Goal: Information Seeking & Learning: Learn about a topic

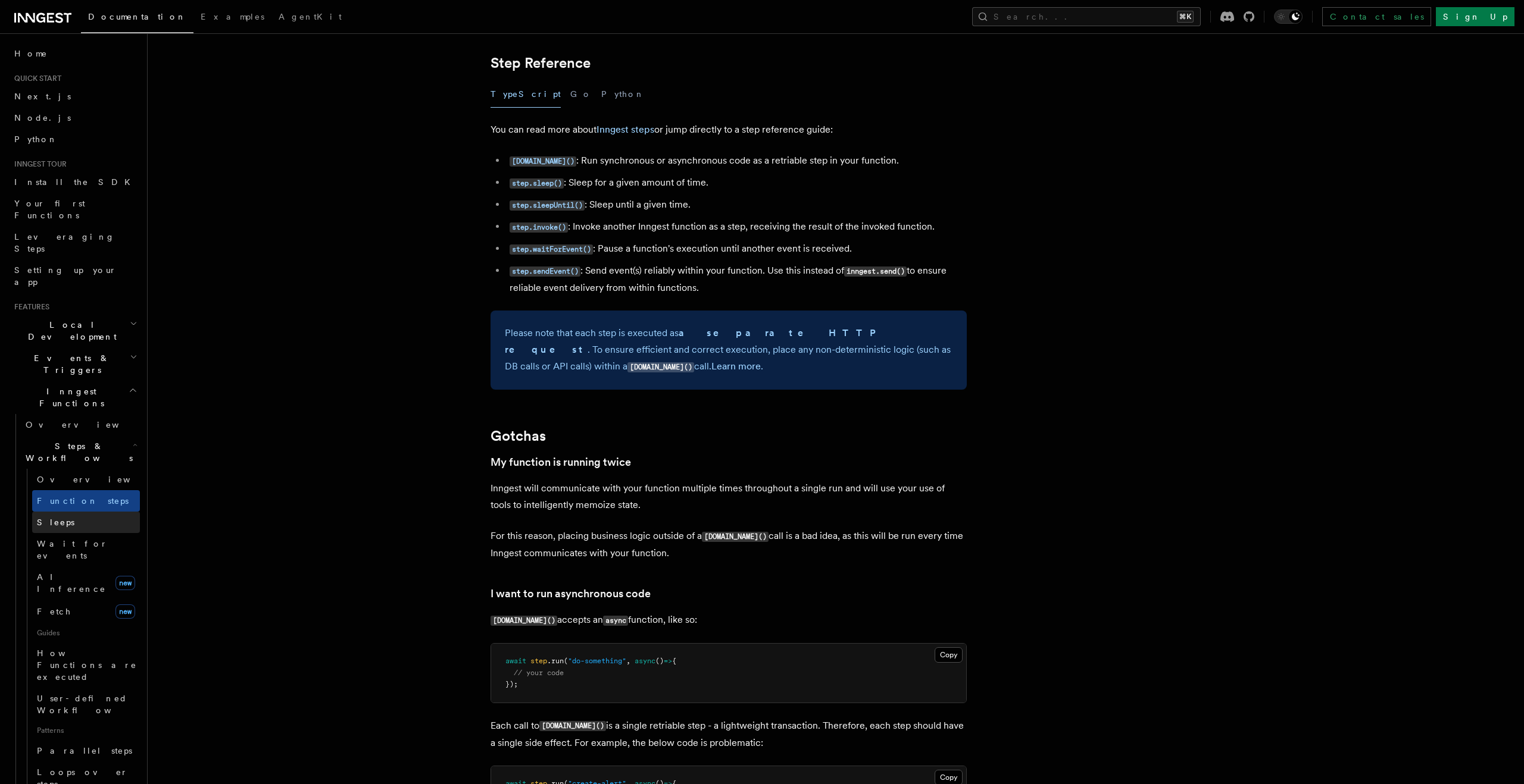
click at [60, 518] on span "Sleeps" at bounding box center [55, 522] width 37 height 10
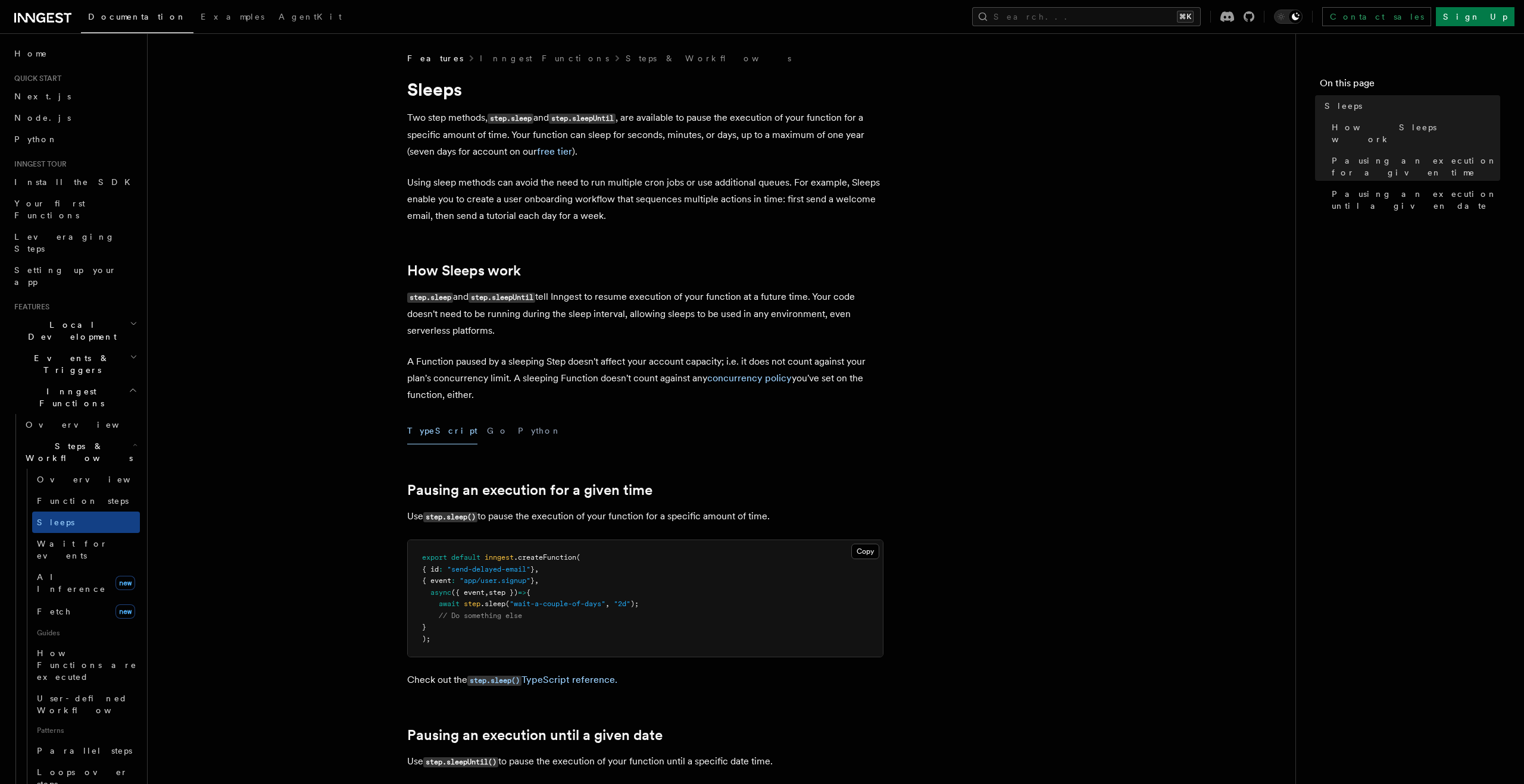
click at [46, 347] on h2 "Events & Triggers" at bounding box center [75, 364] width 130 height 33
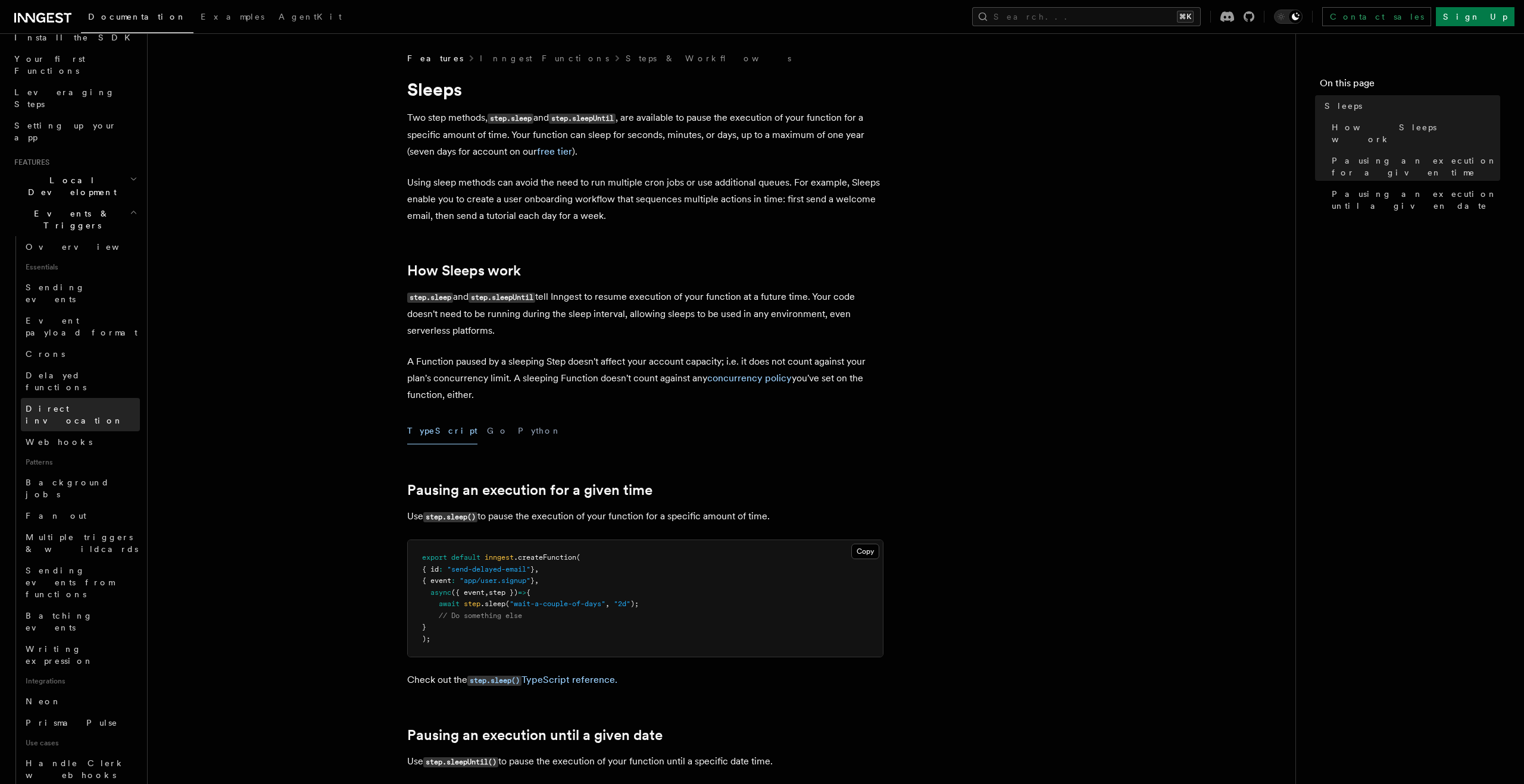
scroll to position [146, 0]
click at [1170, 13] on button "Search... ⌘K" at bounding box center [1086, 16] width 228 height 19
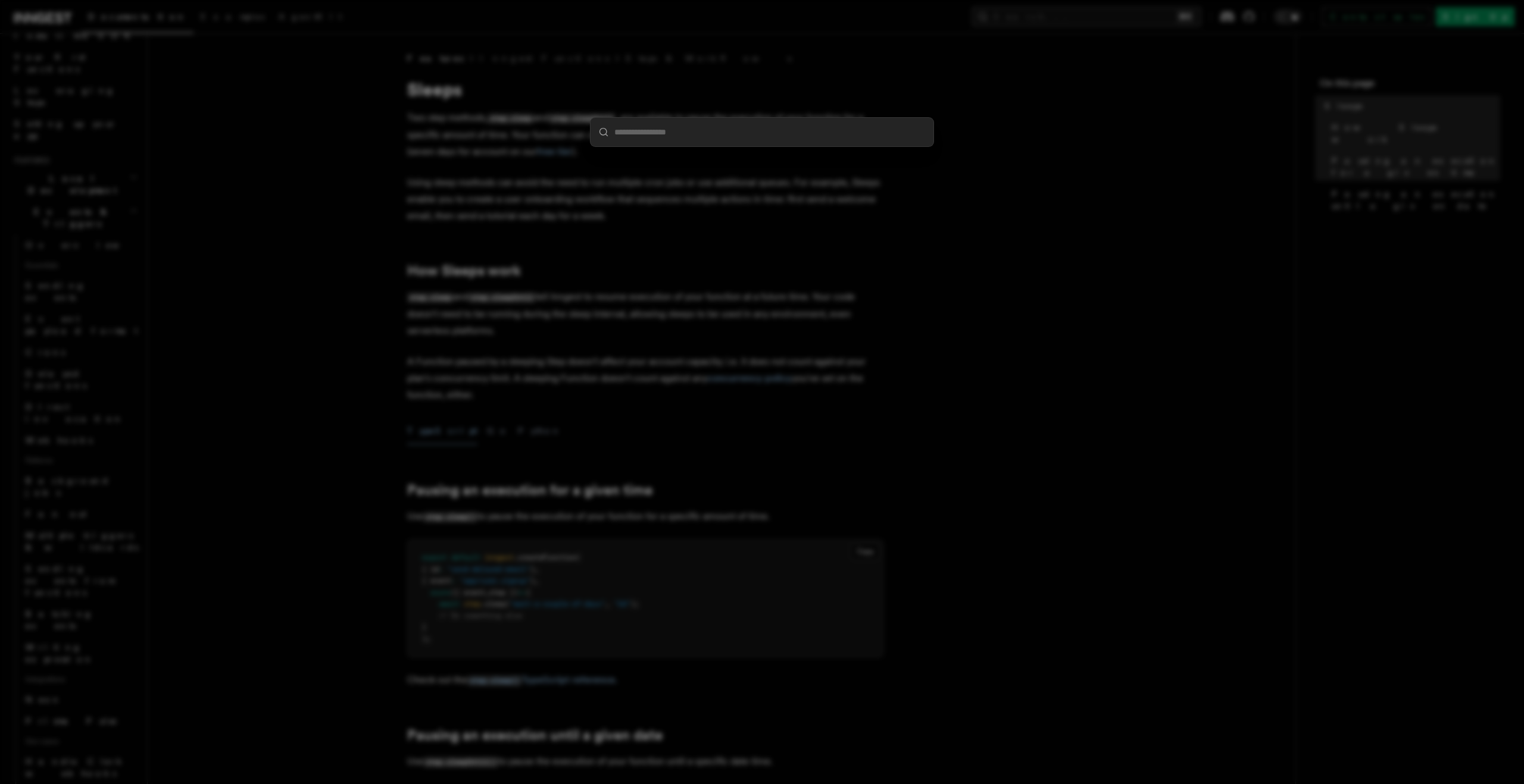
type input "*"
type input "**"
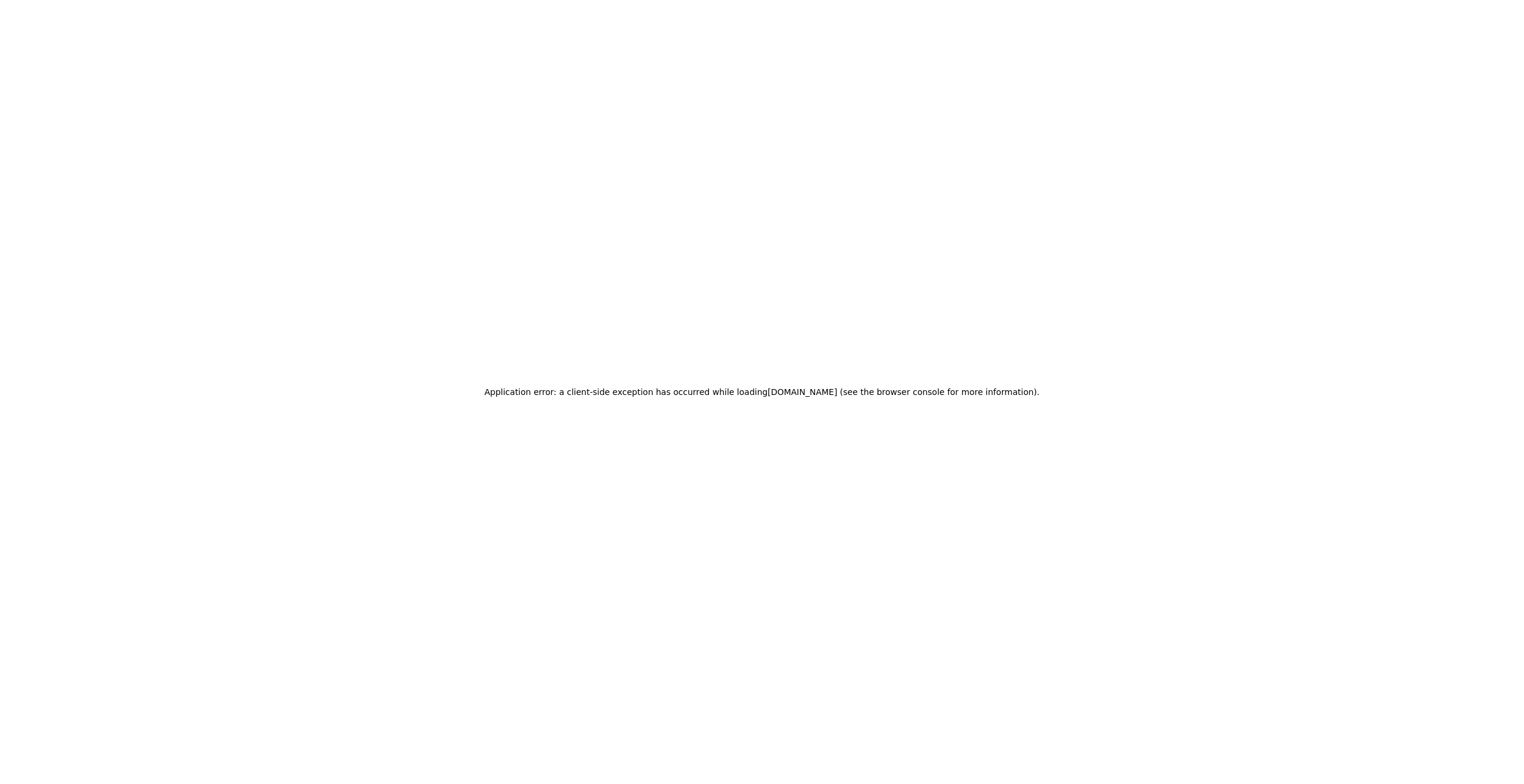
click at [957, 250] on div "Application error: a client-side exception has occurred while loading [DOMAIN_N…" at bounding box center [762, 392] width 1524 height 784
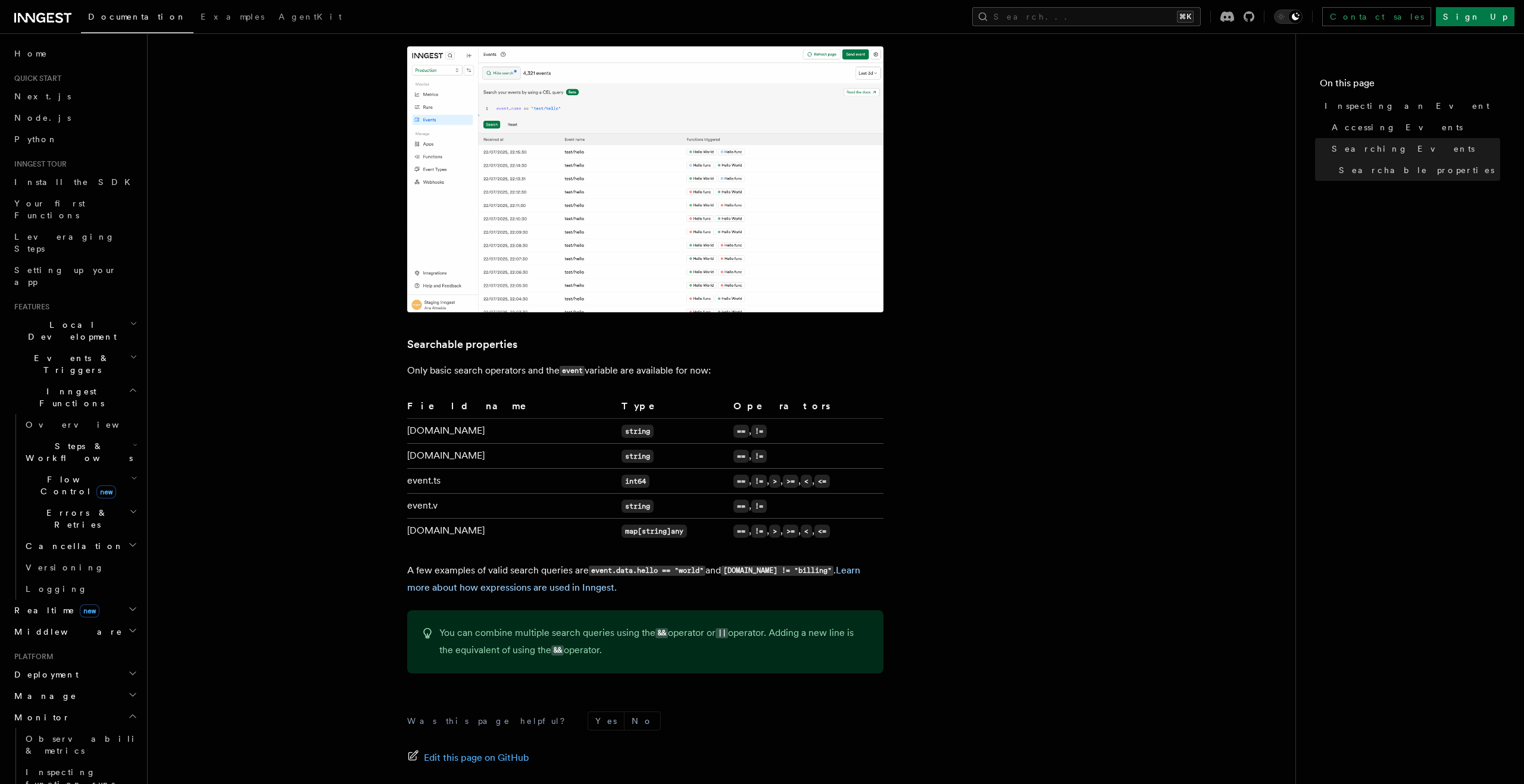
scroll to position [792, 0]
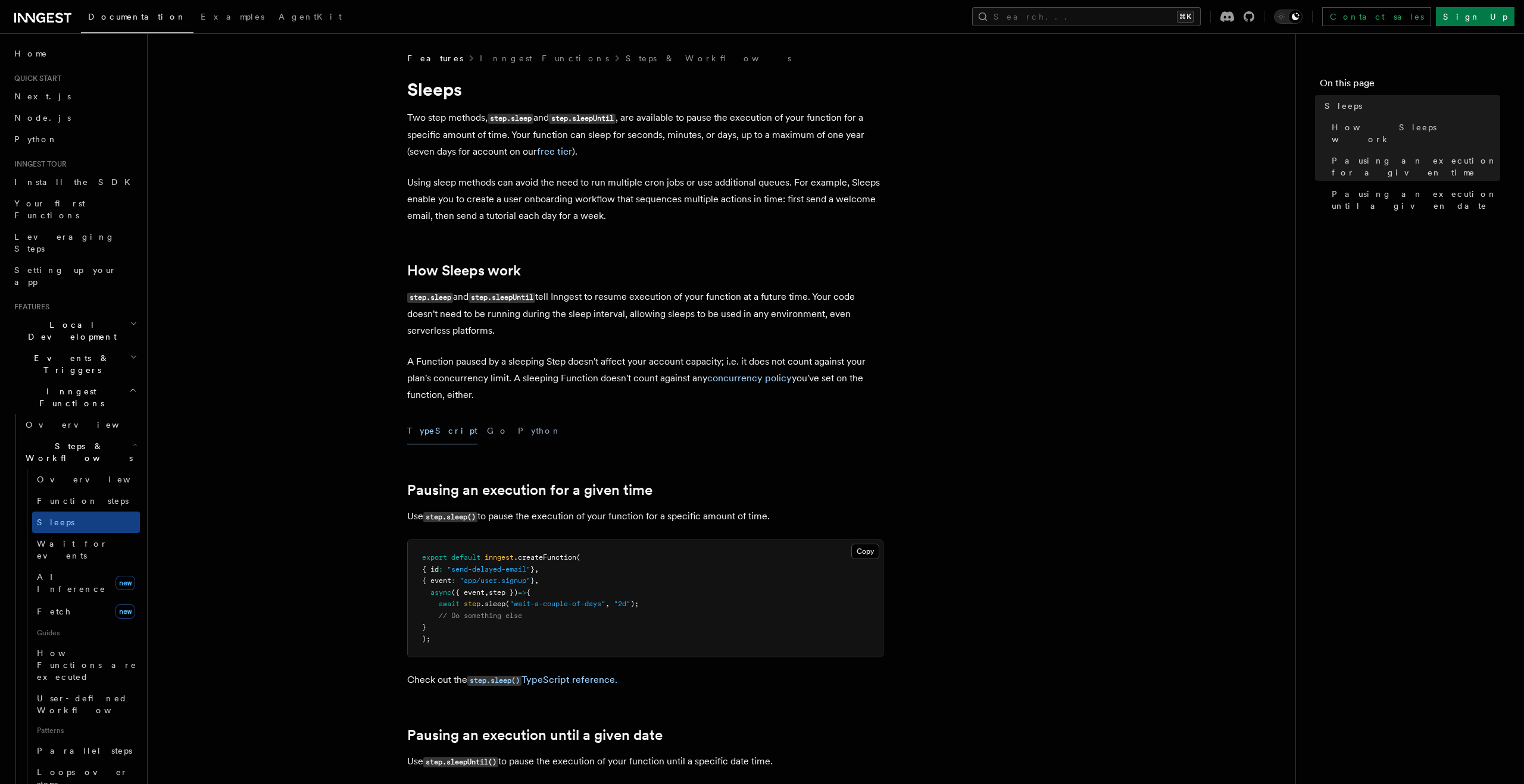
click at [86, 347] on h2 "Events & Triggers" at bounding box center [75, 364] width 130 height 33
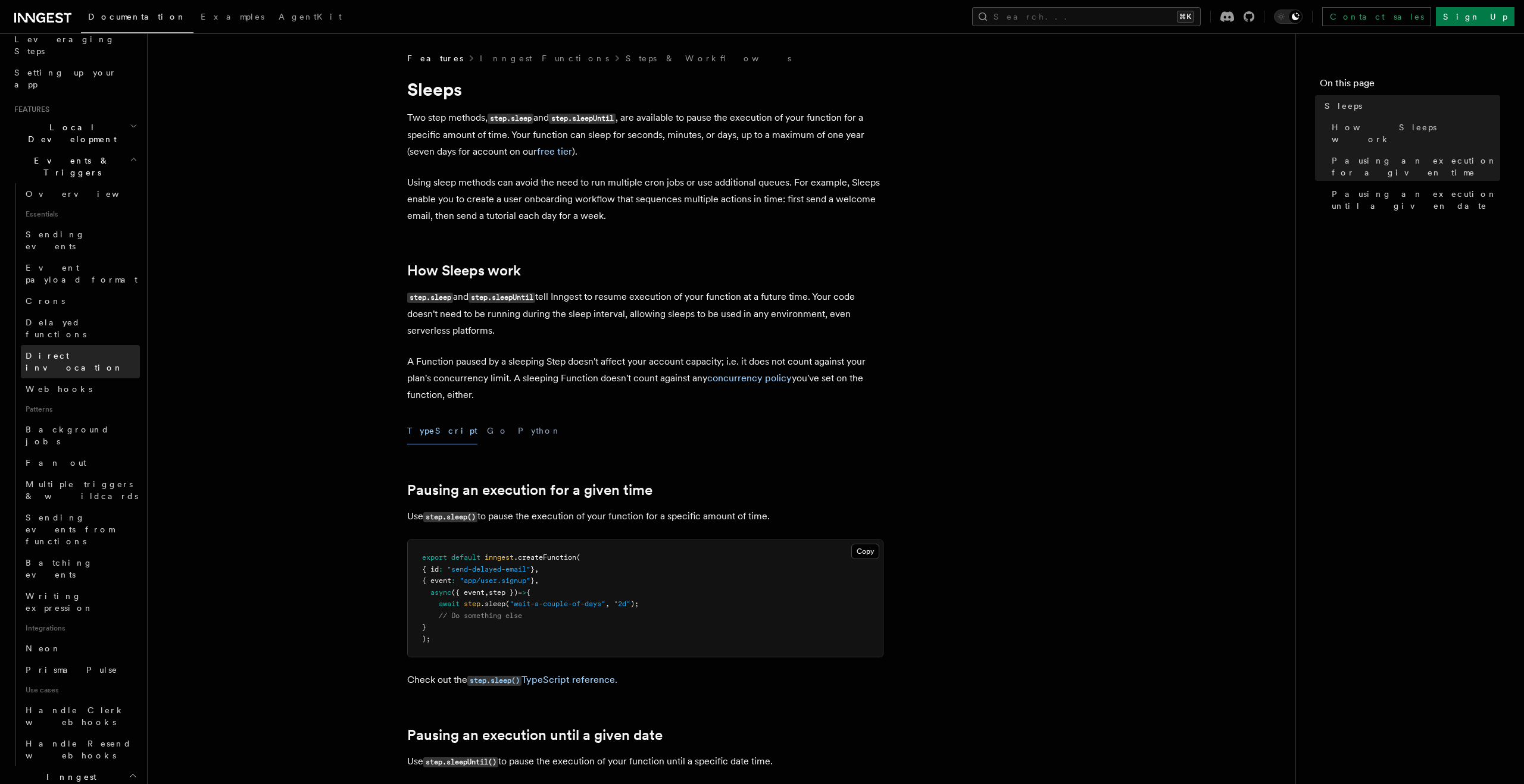
scroll to position [195, 0]
click at [1111, 14] on button "Search... ⌘K" at bounding box center [1086, 16] width 228 height 19
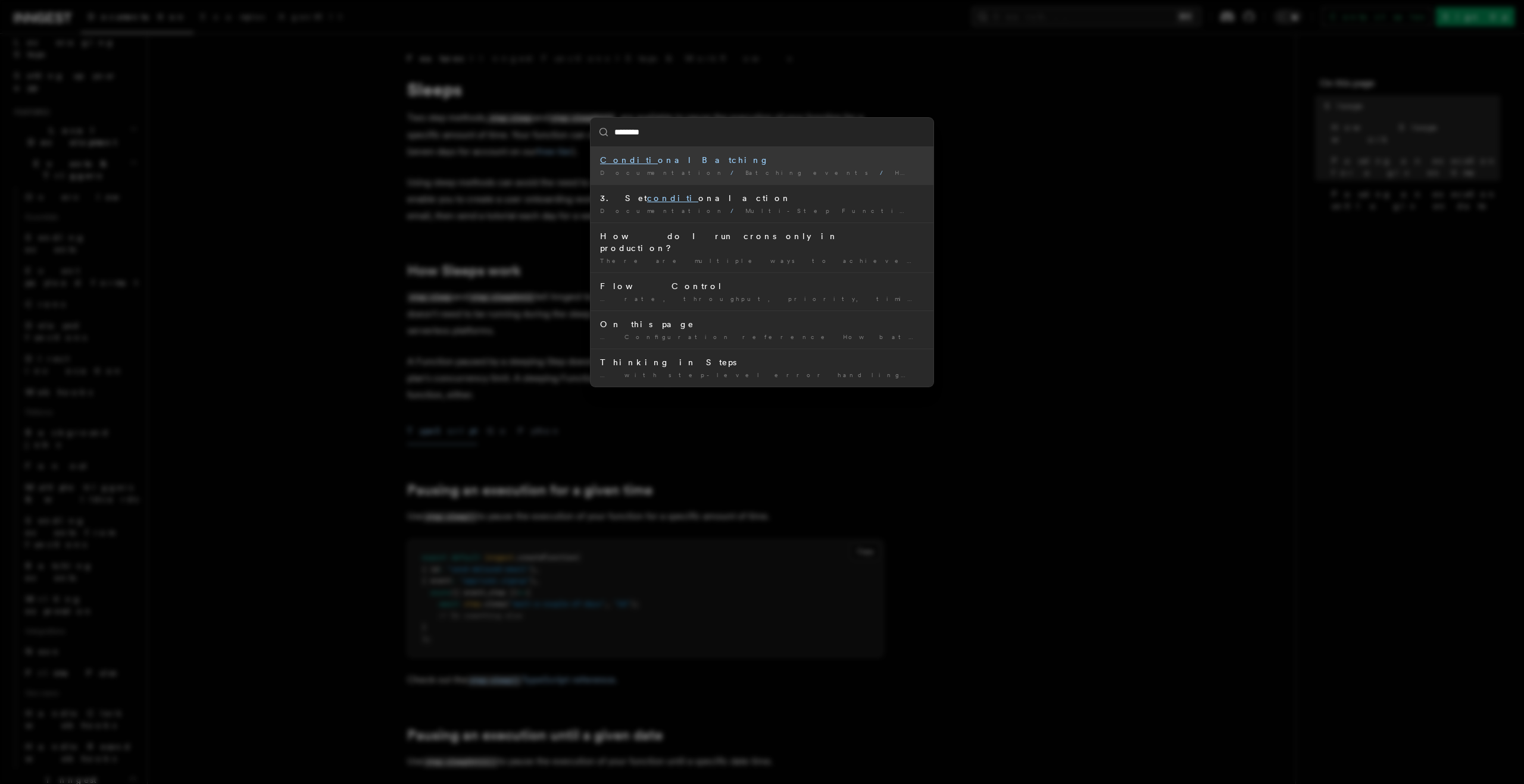
type input "*********"
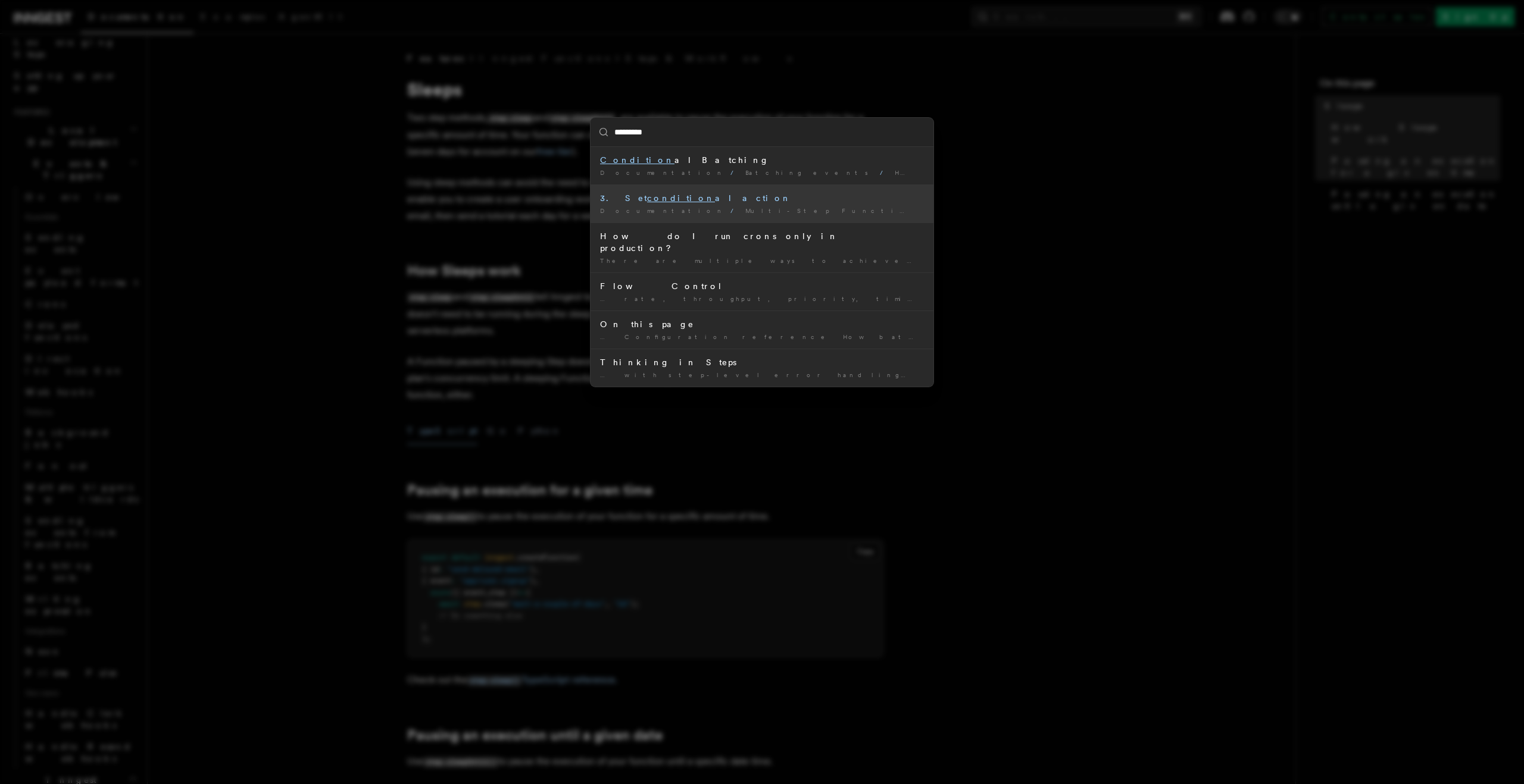
click at [853, 205] on li "3. Set condition al action Documentation / Multi-Step Functions / How to write …" at bounding box center [762, 203] width 343 height 38
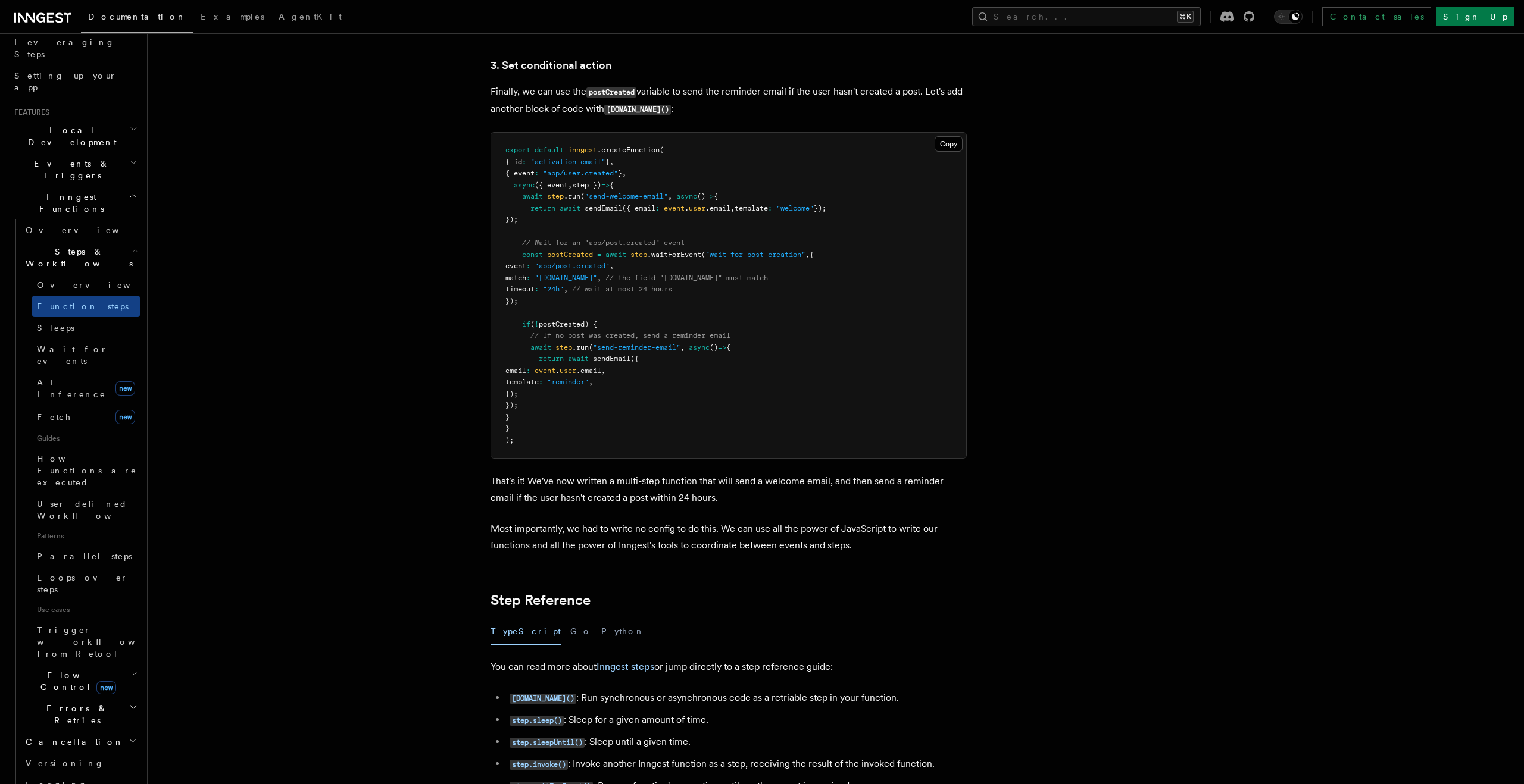
scroll to position [1560, 0]
click at [1029, 431] on article "Features Inngest Functions Steps & Workflows Multi-Step Functions Use Inngest's…" at bounding box center [805, 748] width 1276 height 4511
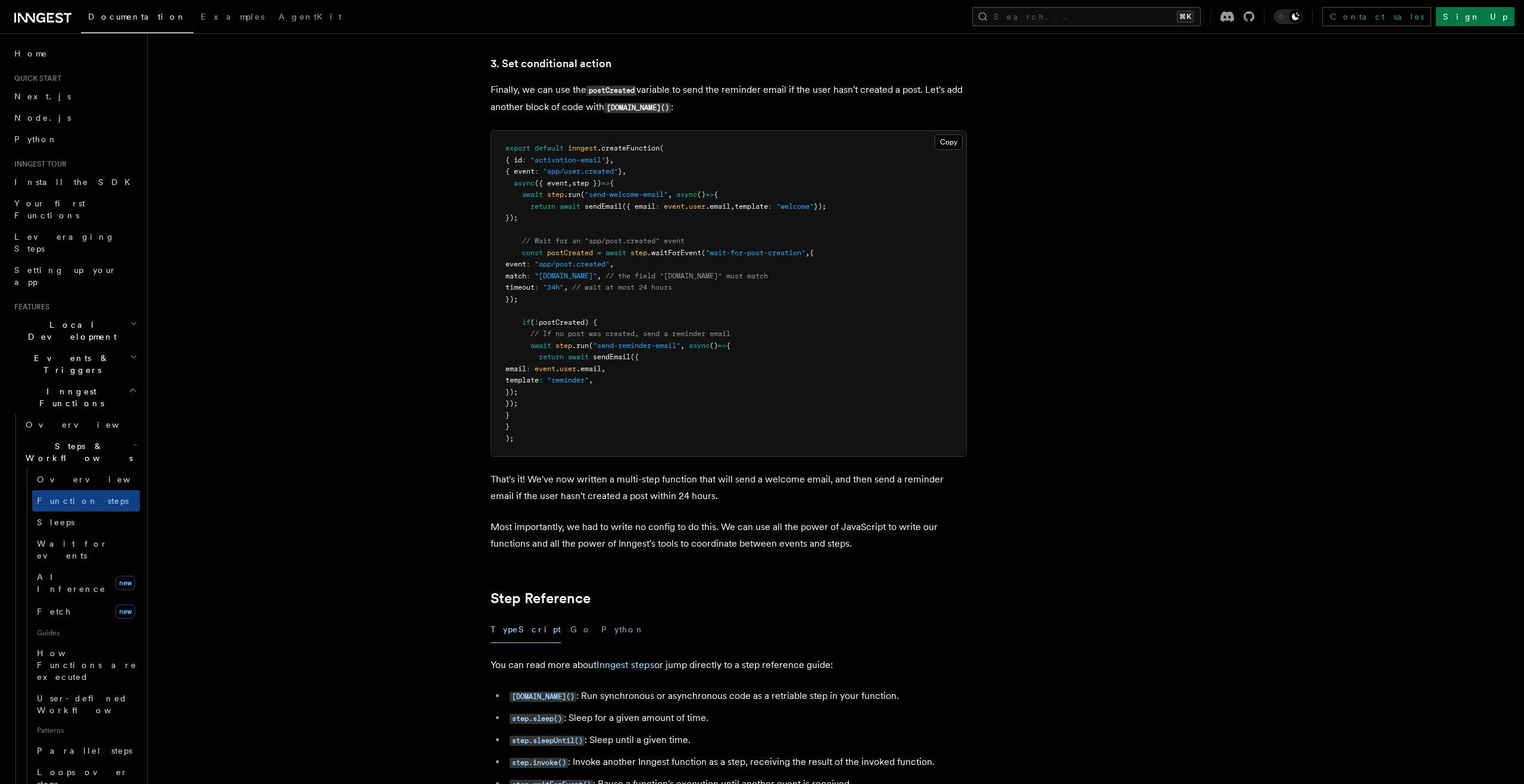
scroll to position [0, 0]
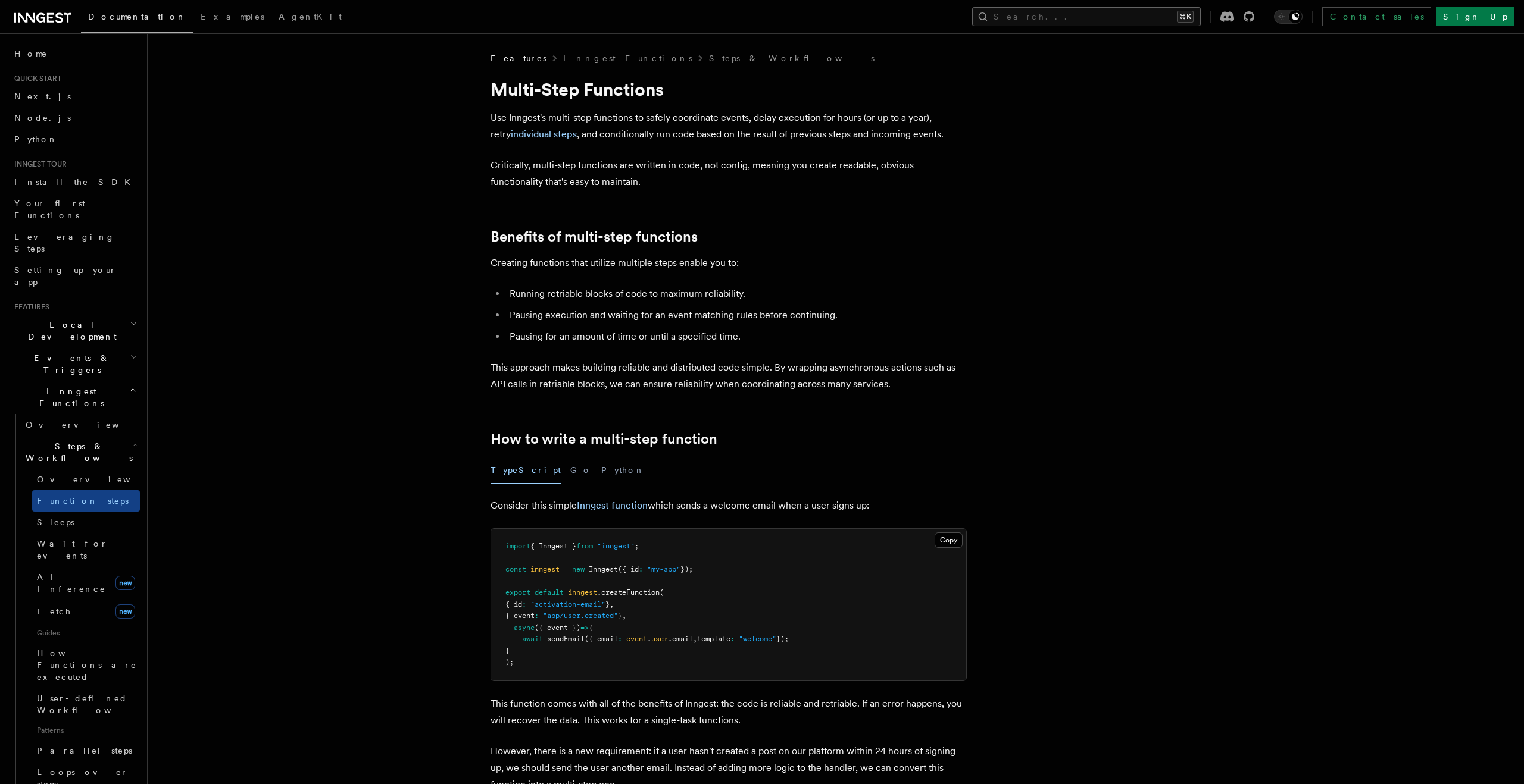
click at [1153, 20] on button "Search... ⌘K" at bounding box center [1086, 16] width 228 height 19
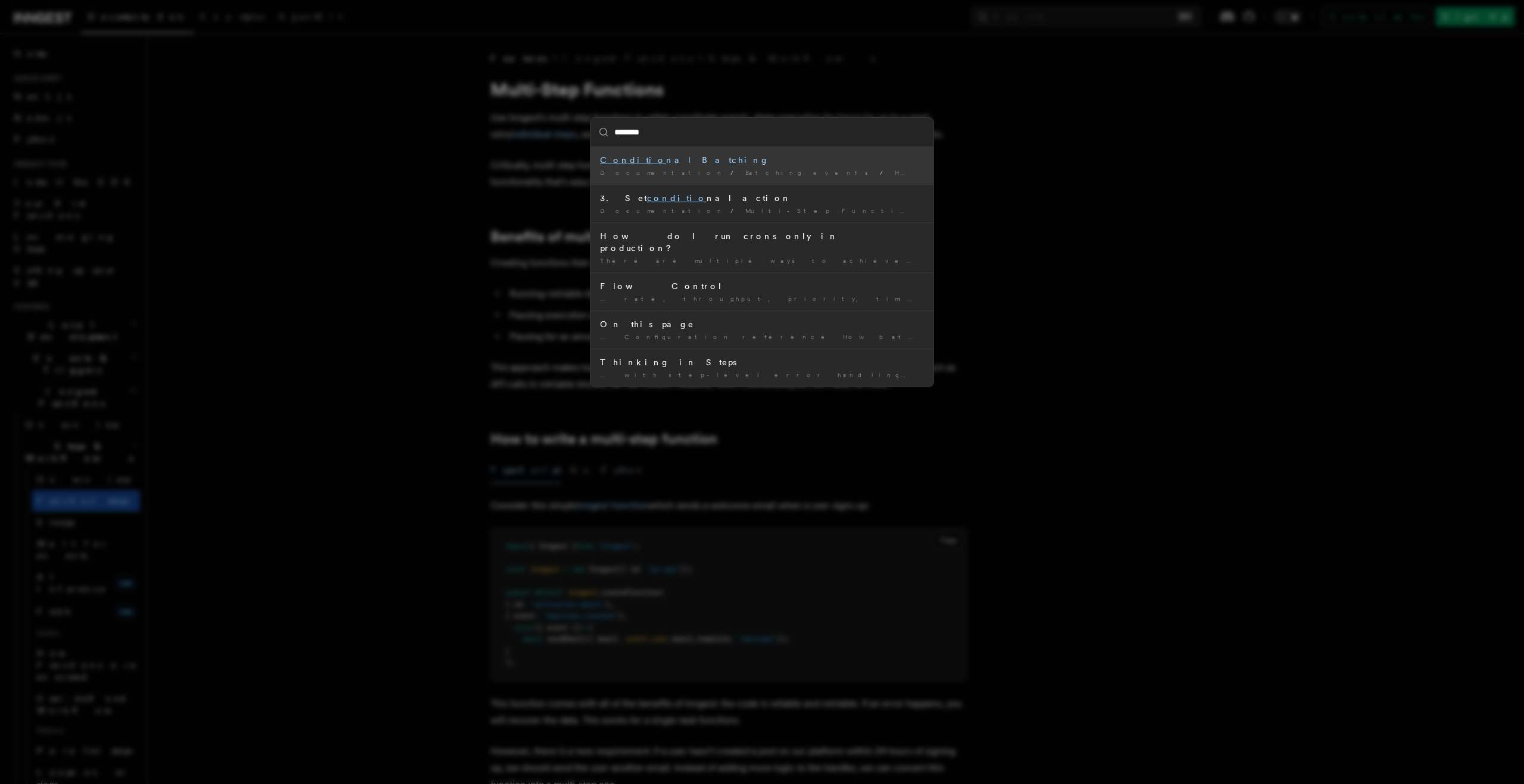
type input "*********"
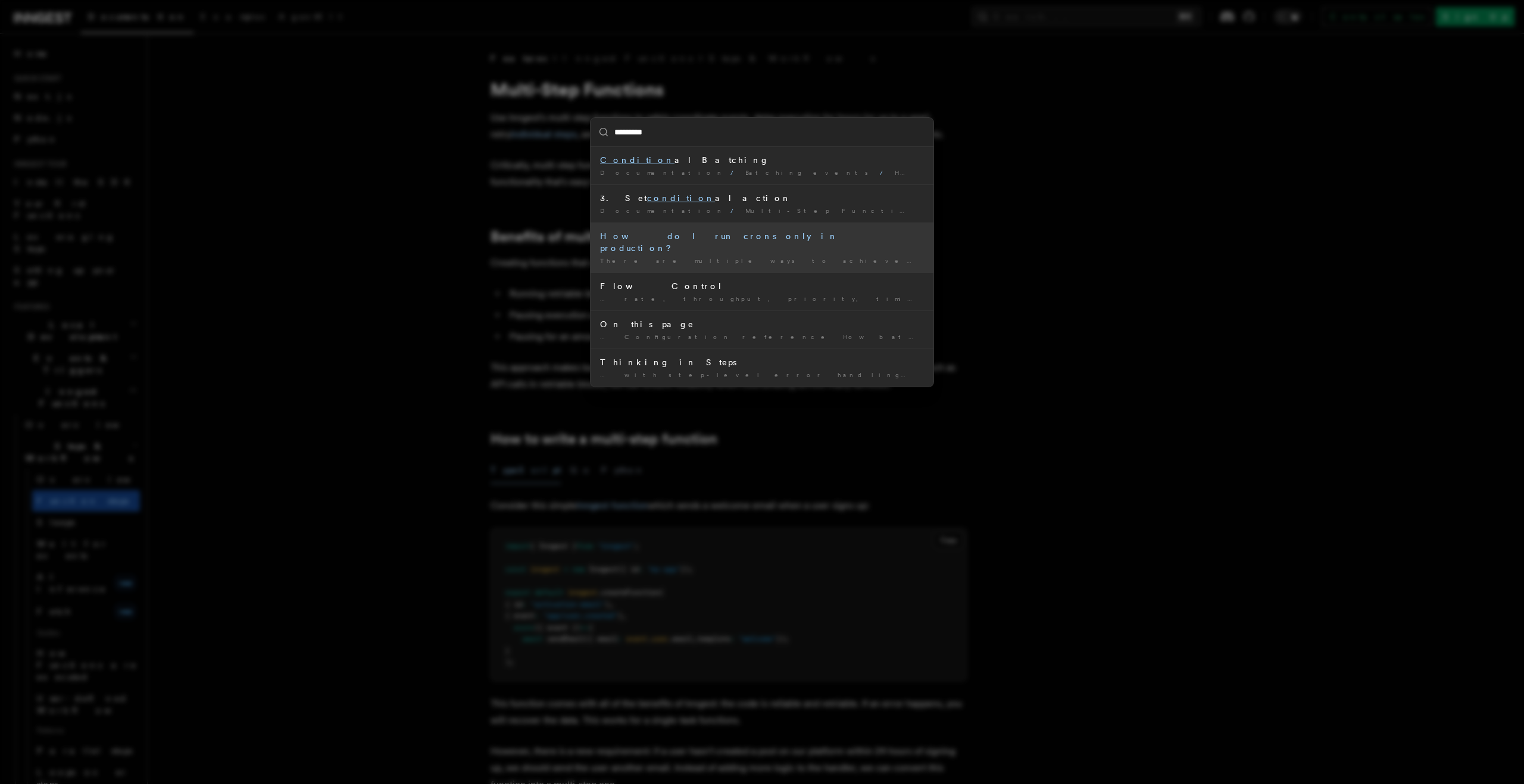
click at [681, 256] on div "There are multiple ways to achieve it: Condition ally rendering depending …" at bounding box center [762, 261] width 324 height 9
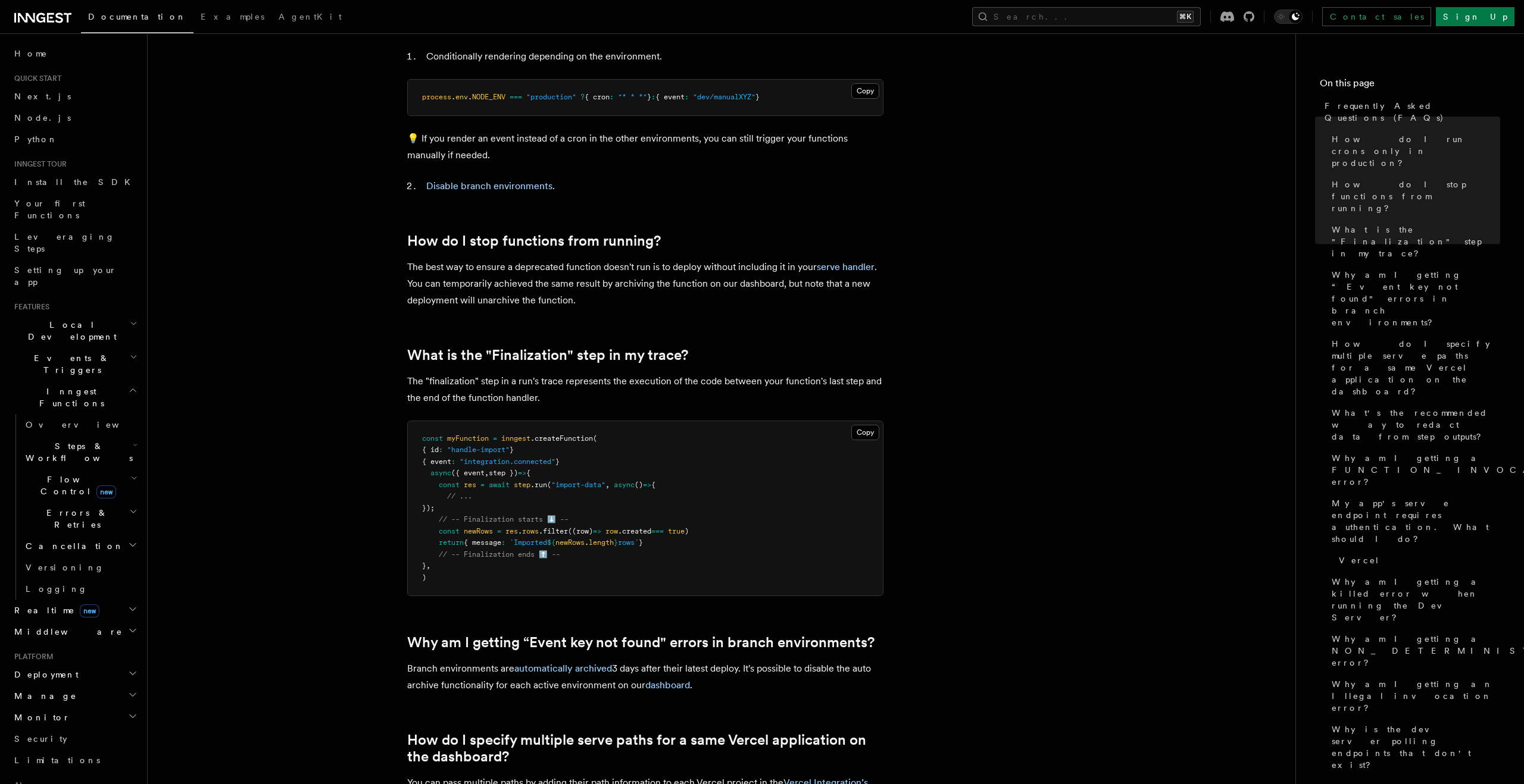
scroll to position [419, 0]
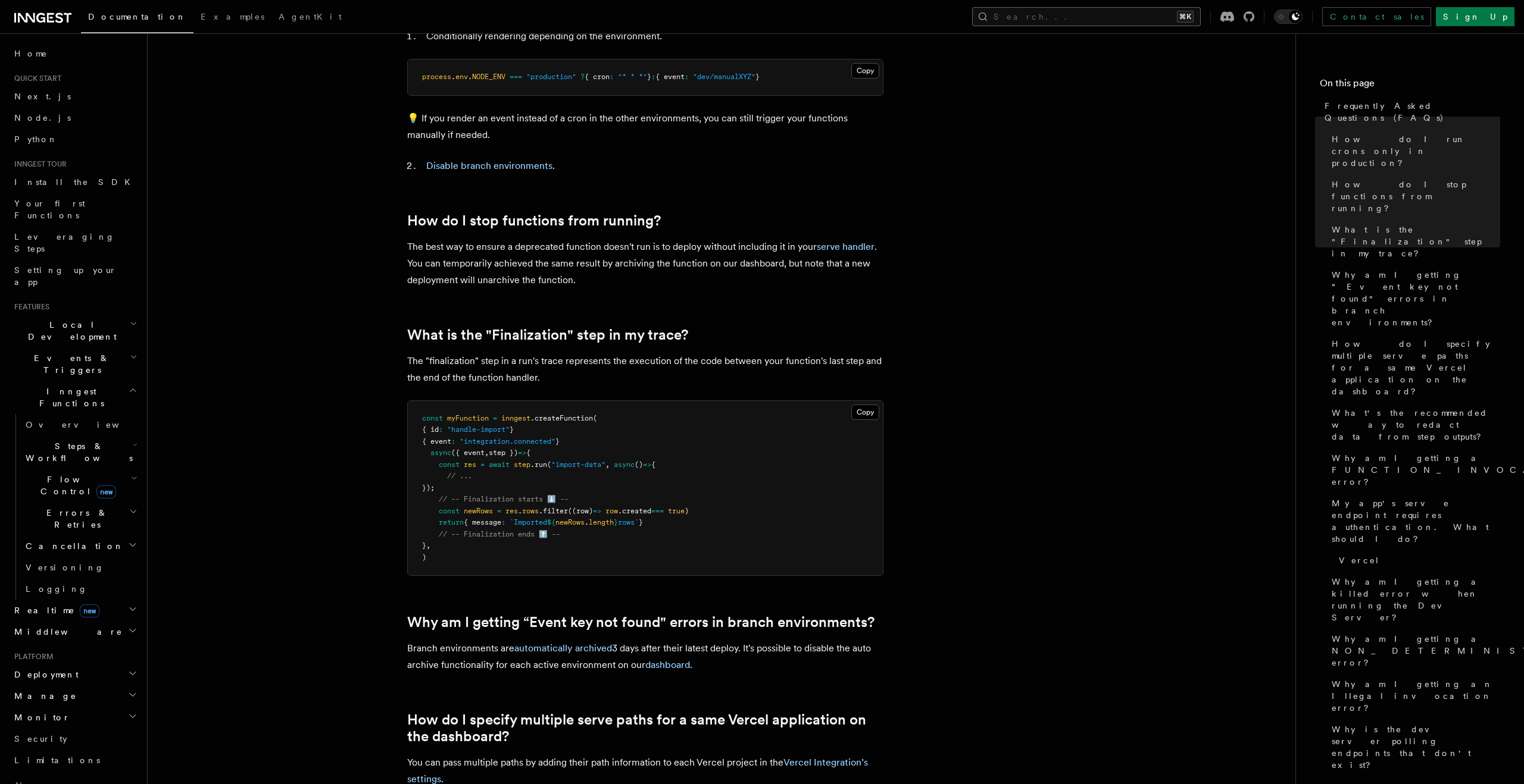
click at [1104, 15] on button "Search... ⌘K" at bounding box center [1086, 16] width 228 height 19
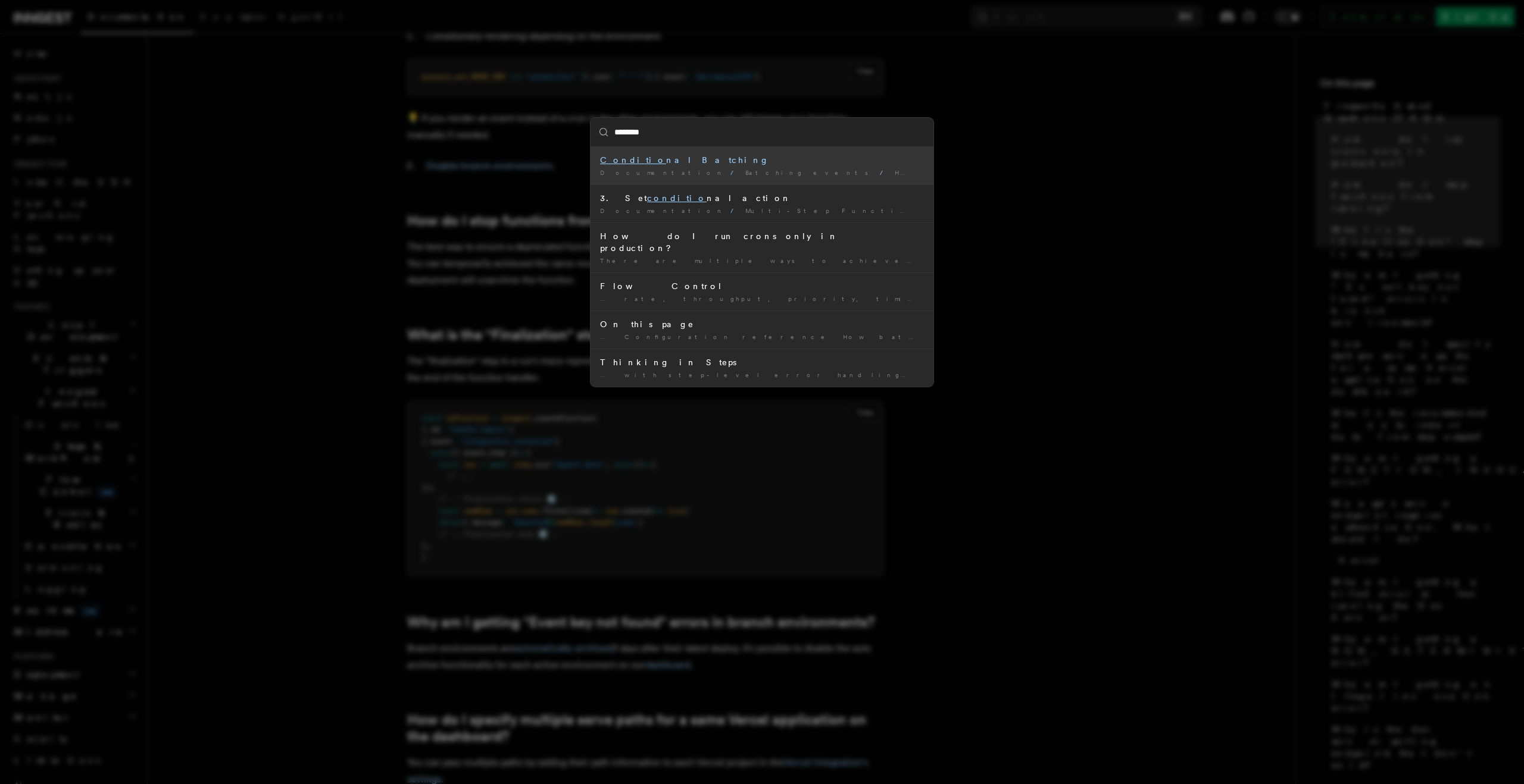
type input "*********"
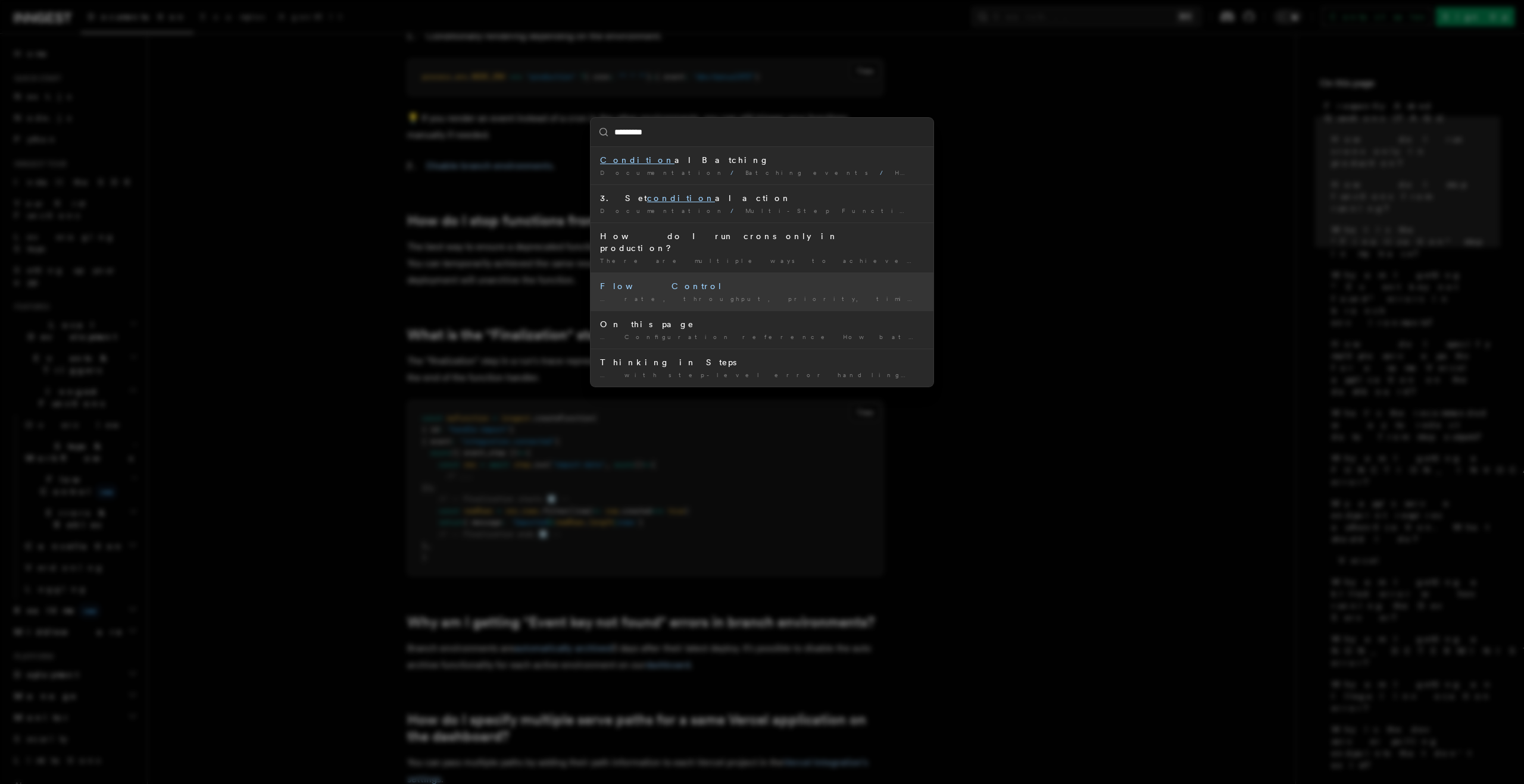
click at [784, 281] on div "Flow Control" at bounding box center [762, 287] width 324 height 12
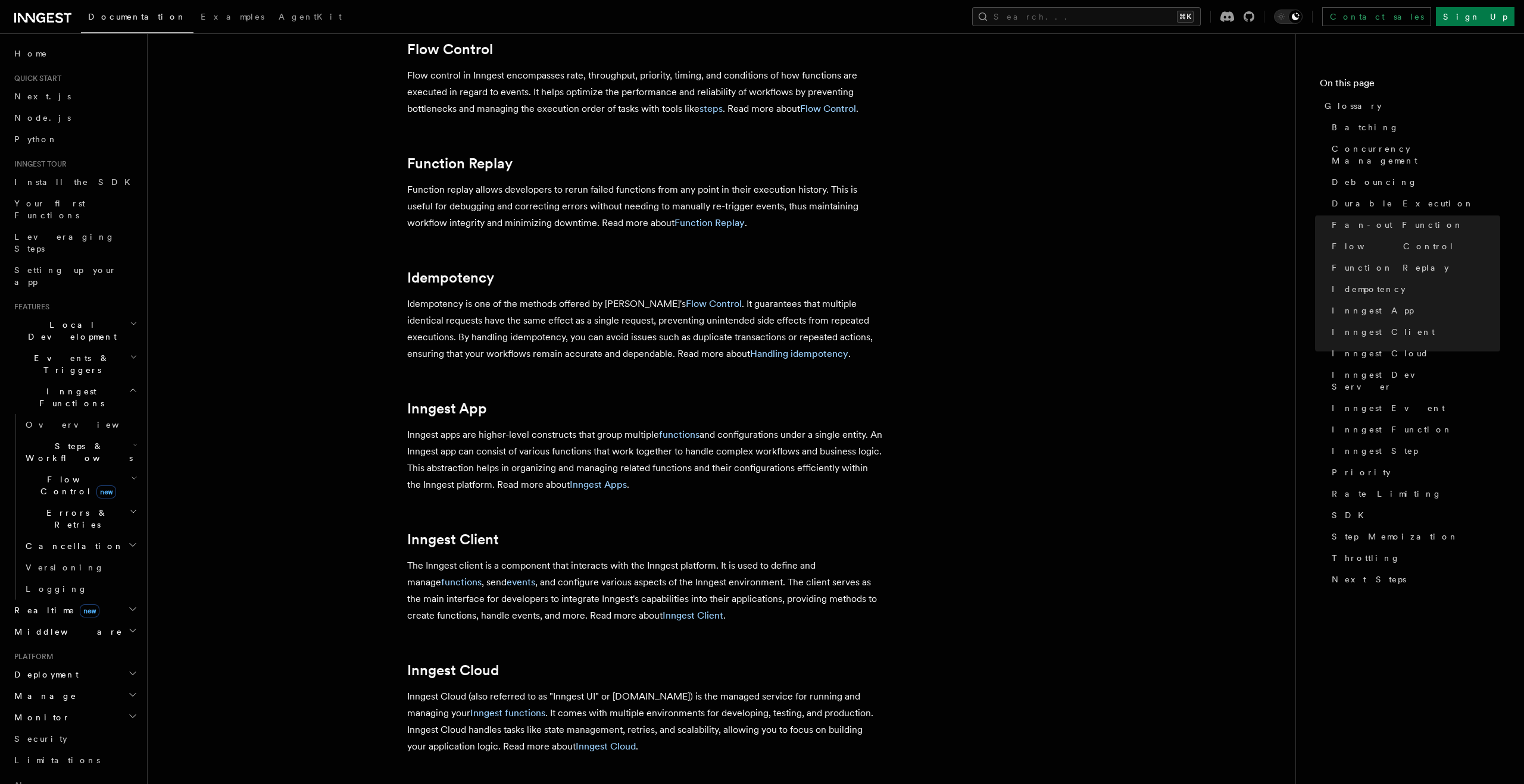
scroll to position [849, 0]
click at [828, 114] on link "Flow Control" at bounding box center [828, 108] width 56 height 11
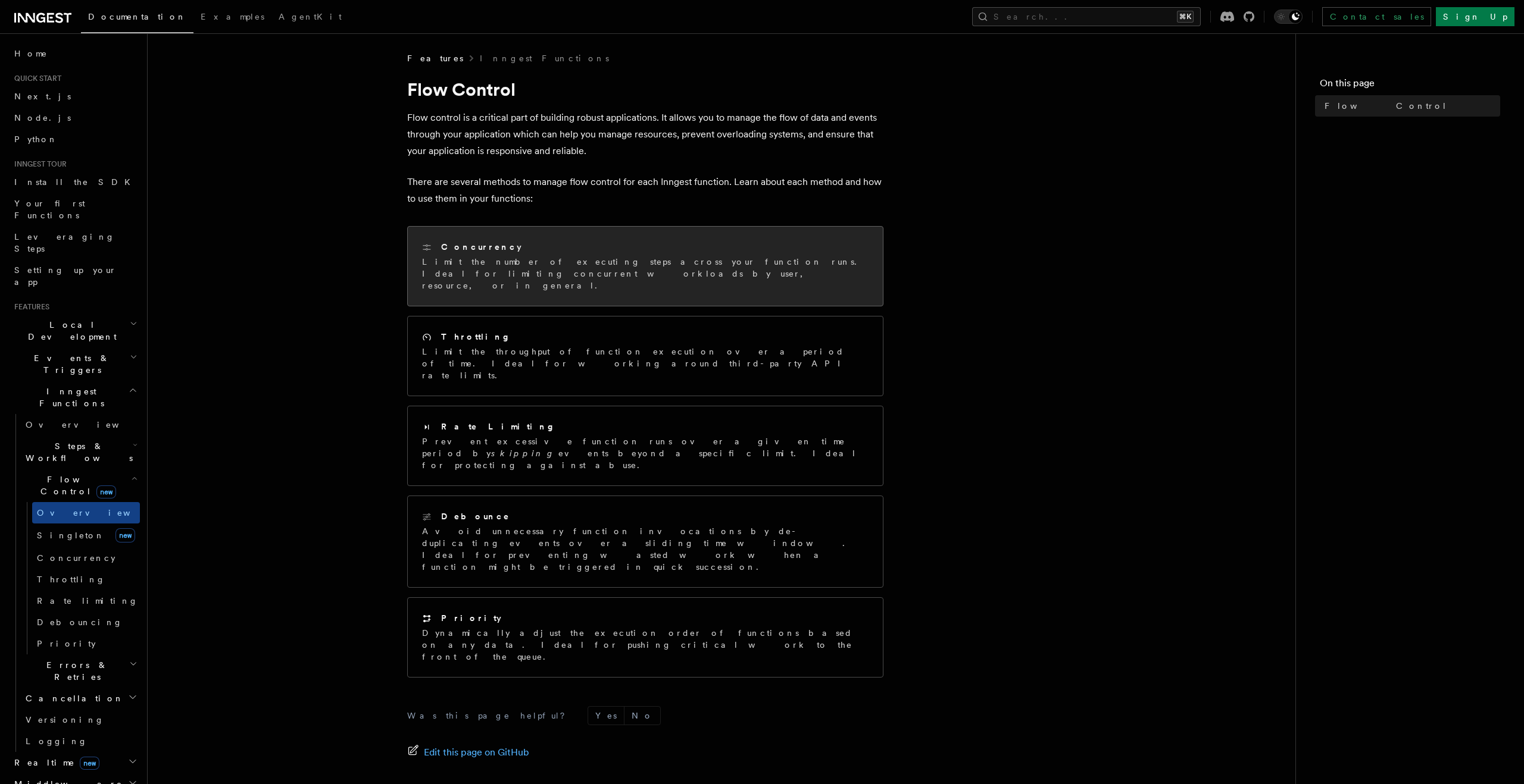
click at [609, 252] on div "Concurrency" at bounding box center [645, 247] width 446 height 12
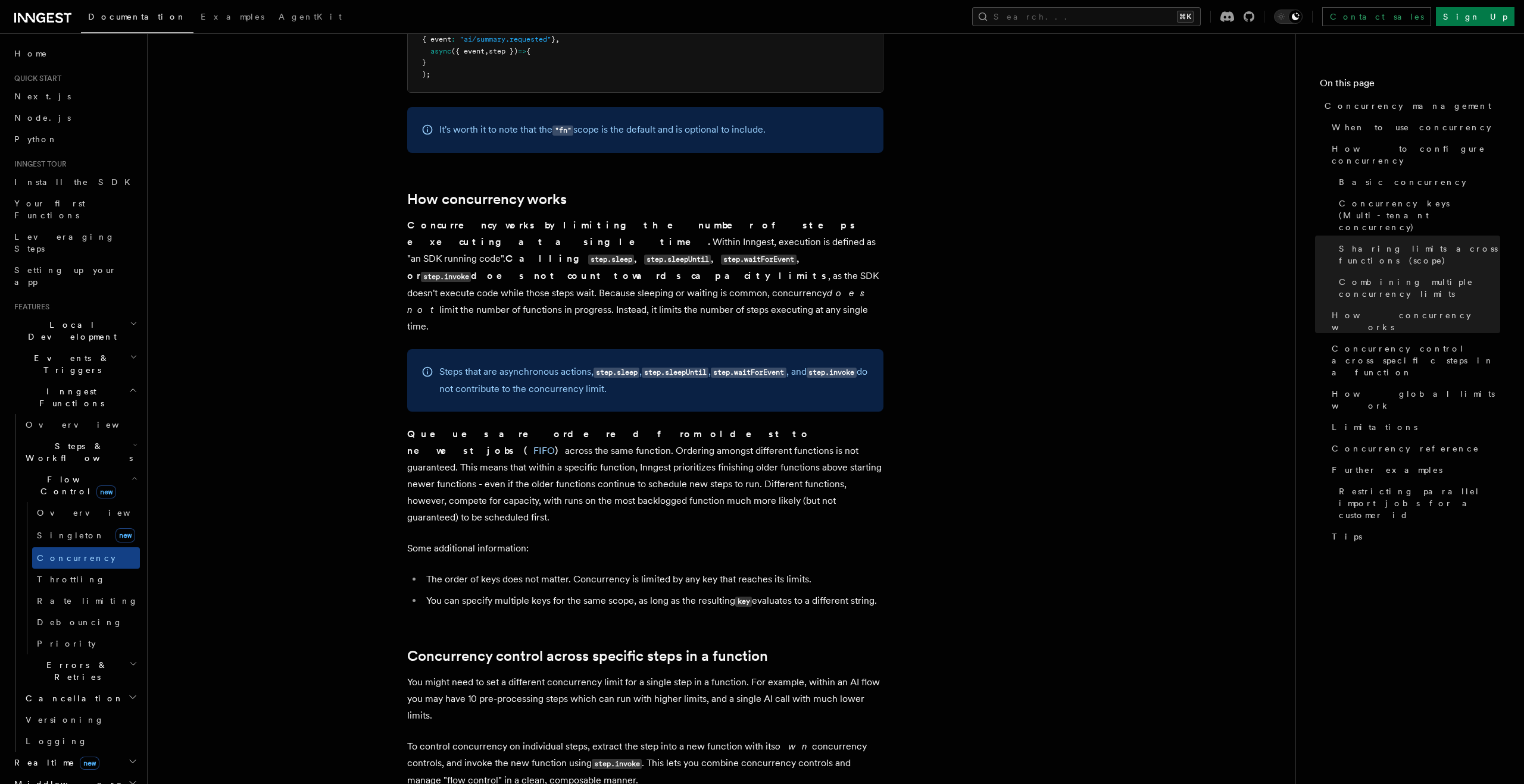
scroll to position [2345, 0]
click at [1124, 18] on button "Search... ⌘K" at bounding box center [1086, 16] width 228 height 19
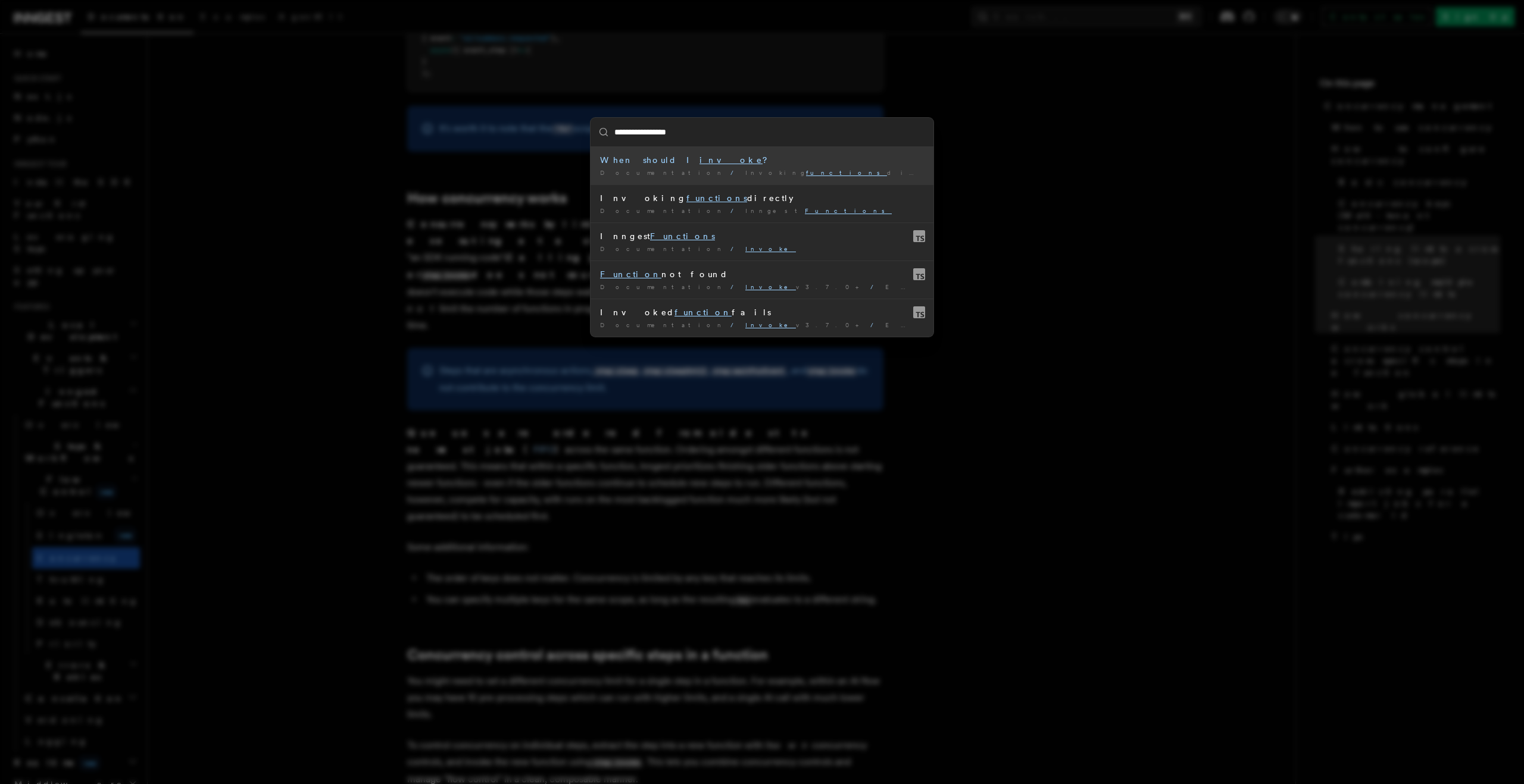
type input "**********"
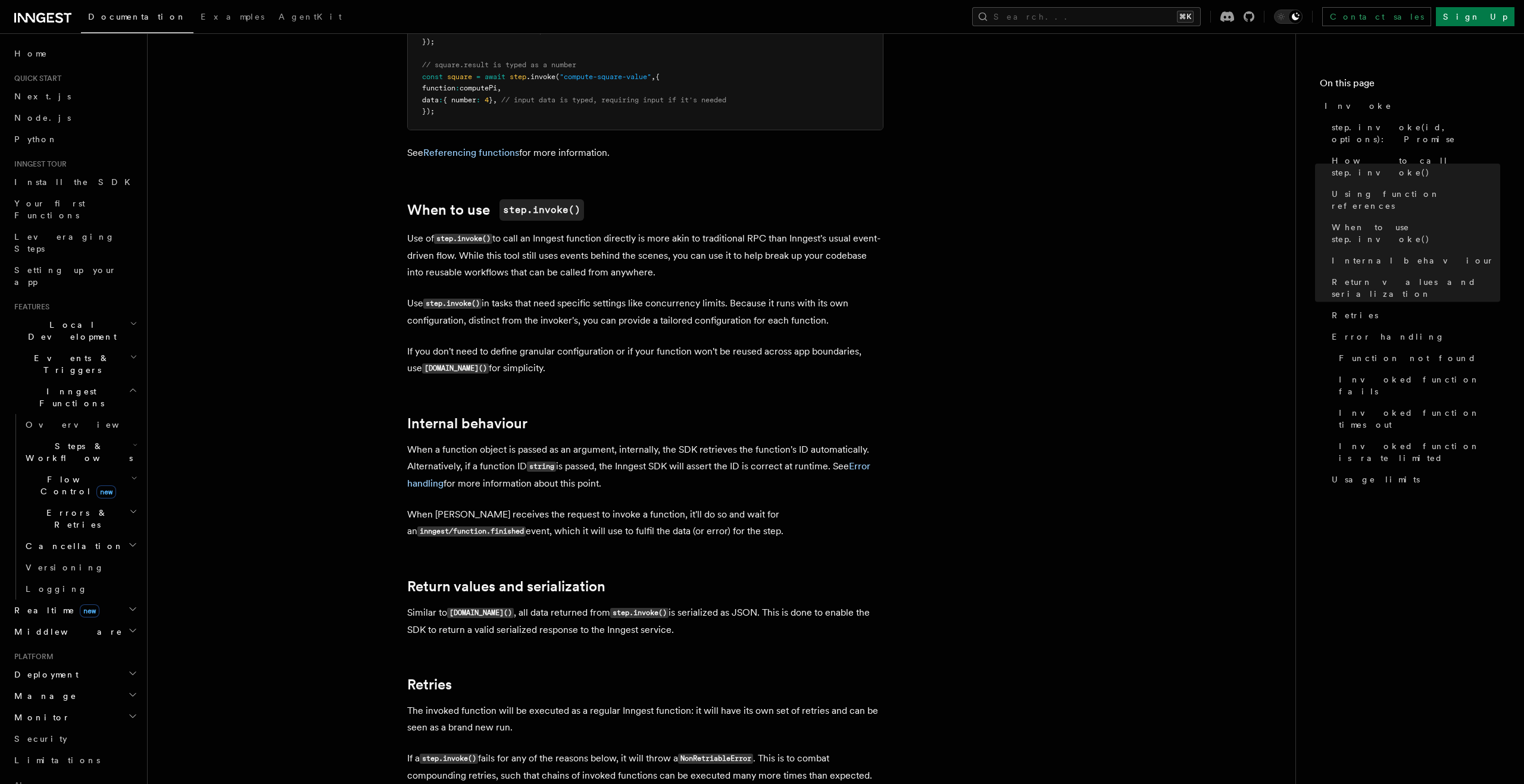
scroll to position [1753, 0]
click at [1132, 12] on button "Search... ⌘K" at bounding box center [1086, 16] width 228 height 19
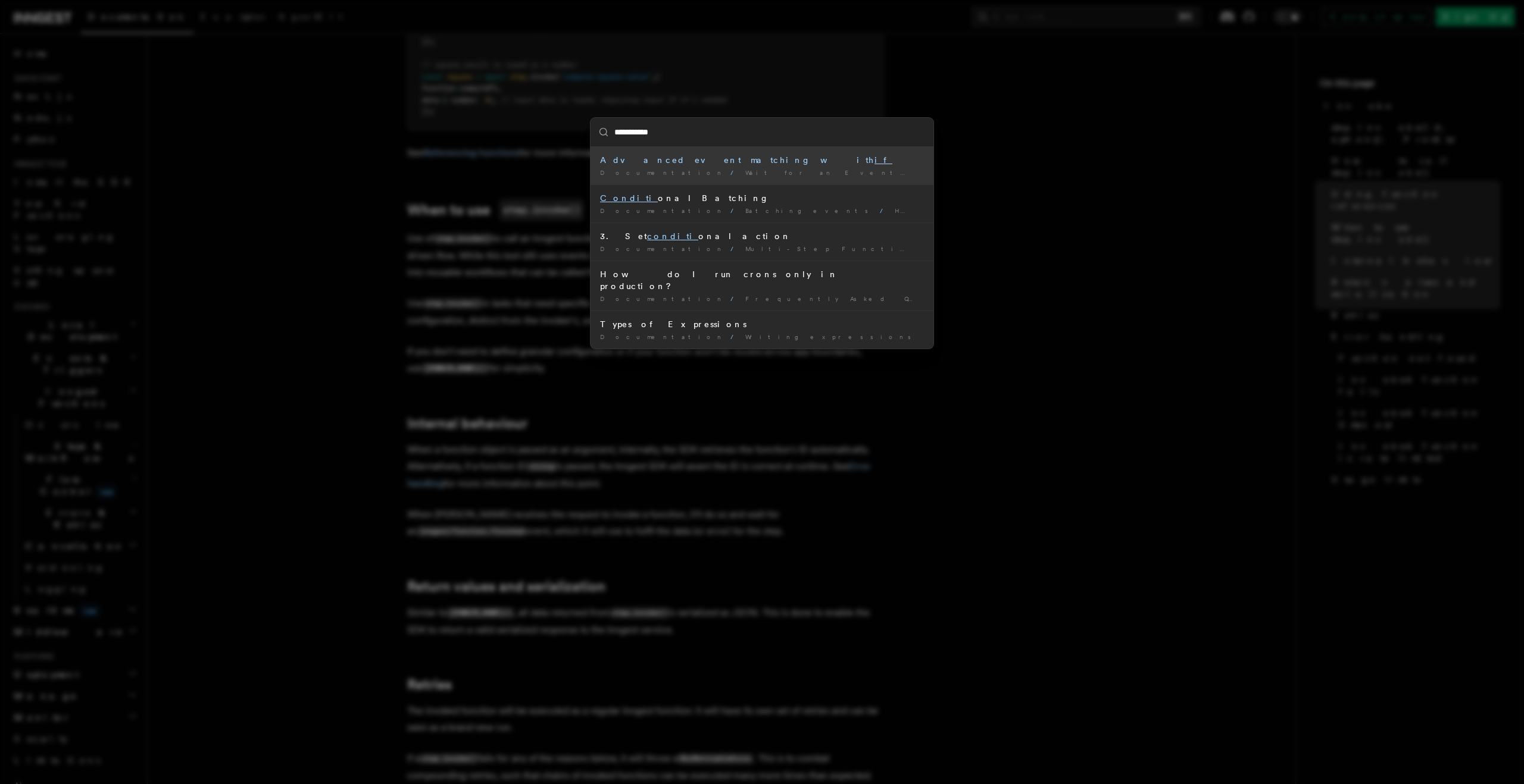
type input "**********"
click at [696, 158] on div "Advanced event matching with if" at bounding box center [762, 160] width 324 height 12
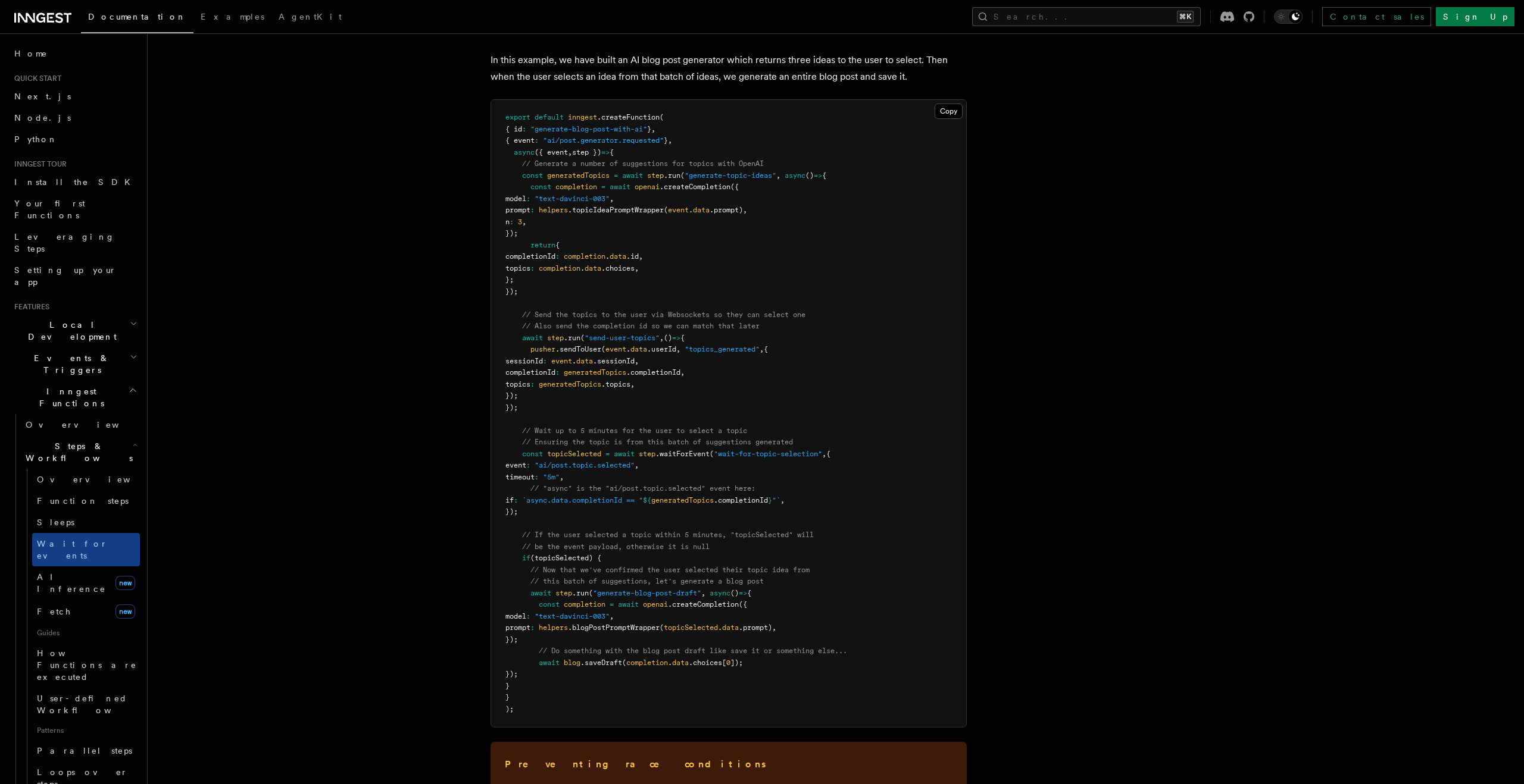
scroll to position [1167, 0]
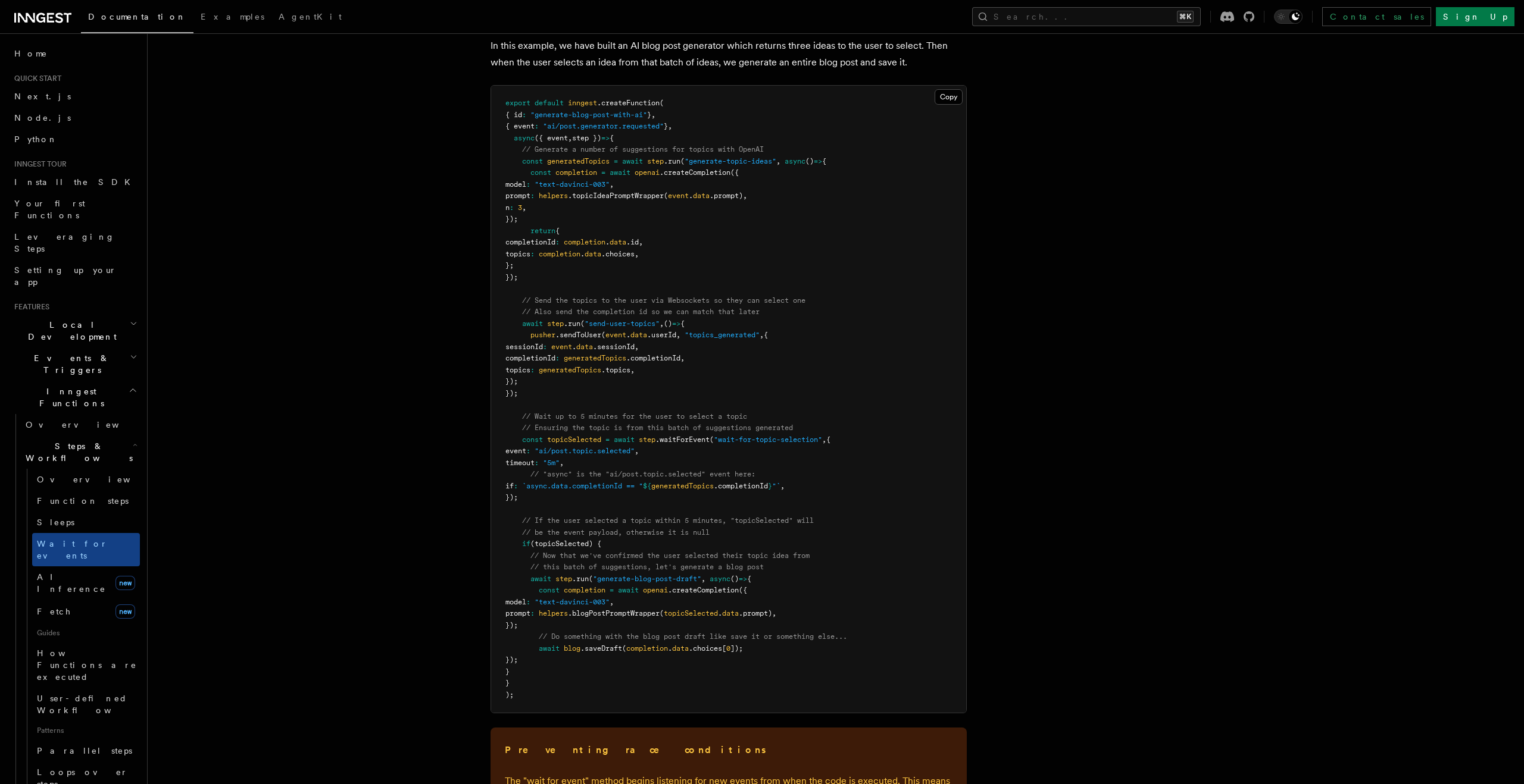
click at [564, 497] on pre "export default inngest .createFunction ( { id : "generate-blog-post-with-ai" } …" at bounding box center [728, 399] width 475 height 627
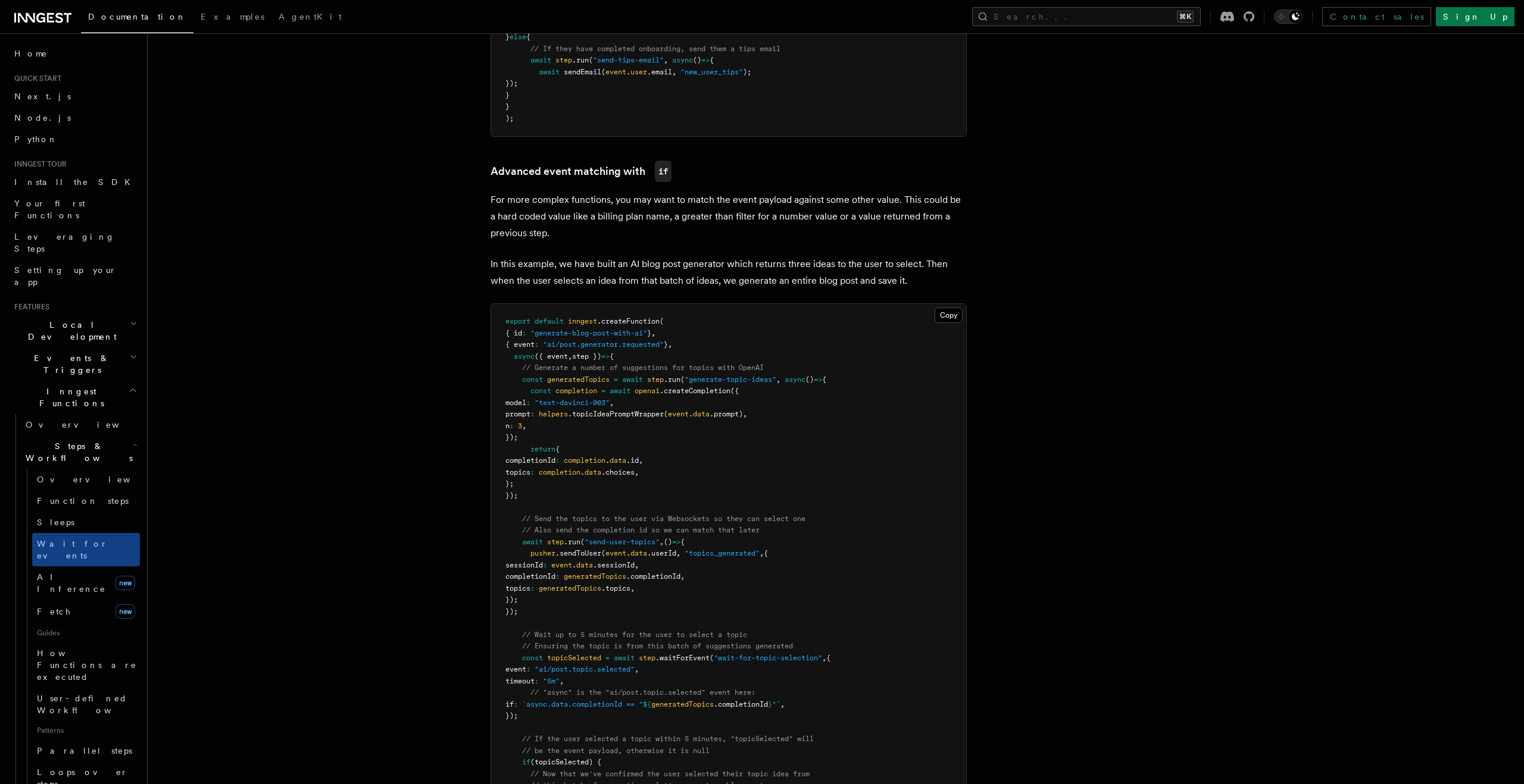
scroll to position [930, 0]
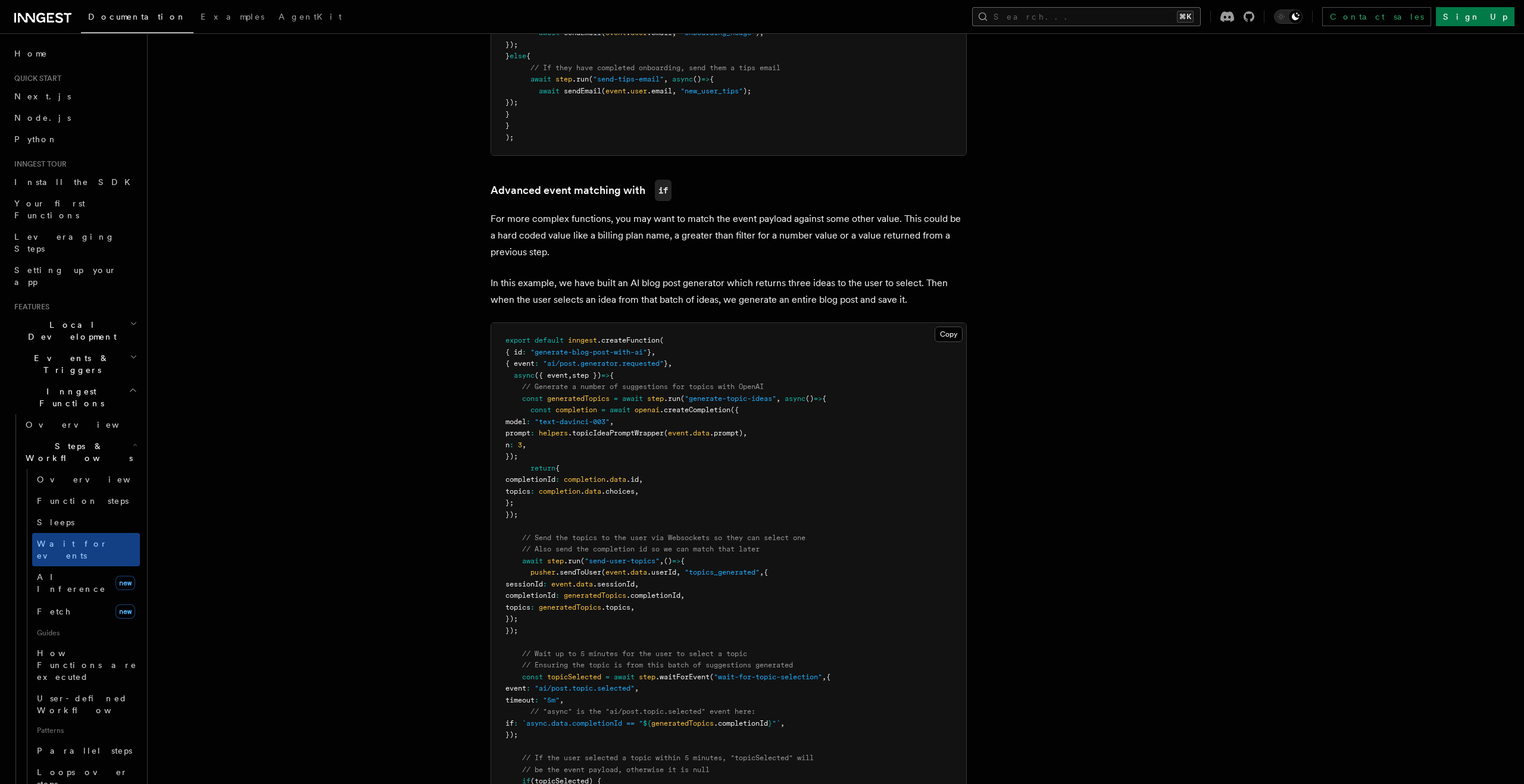
click at [1075, 19] on button "Search... ⌘K" at bounding box center [1086, 16] width 228 height 19
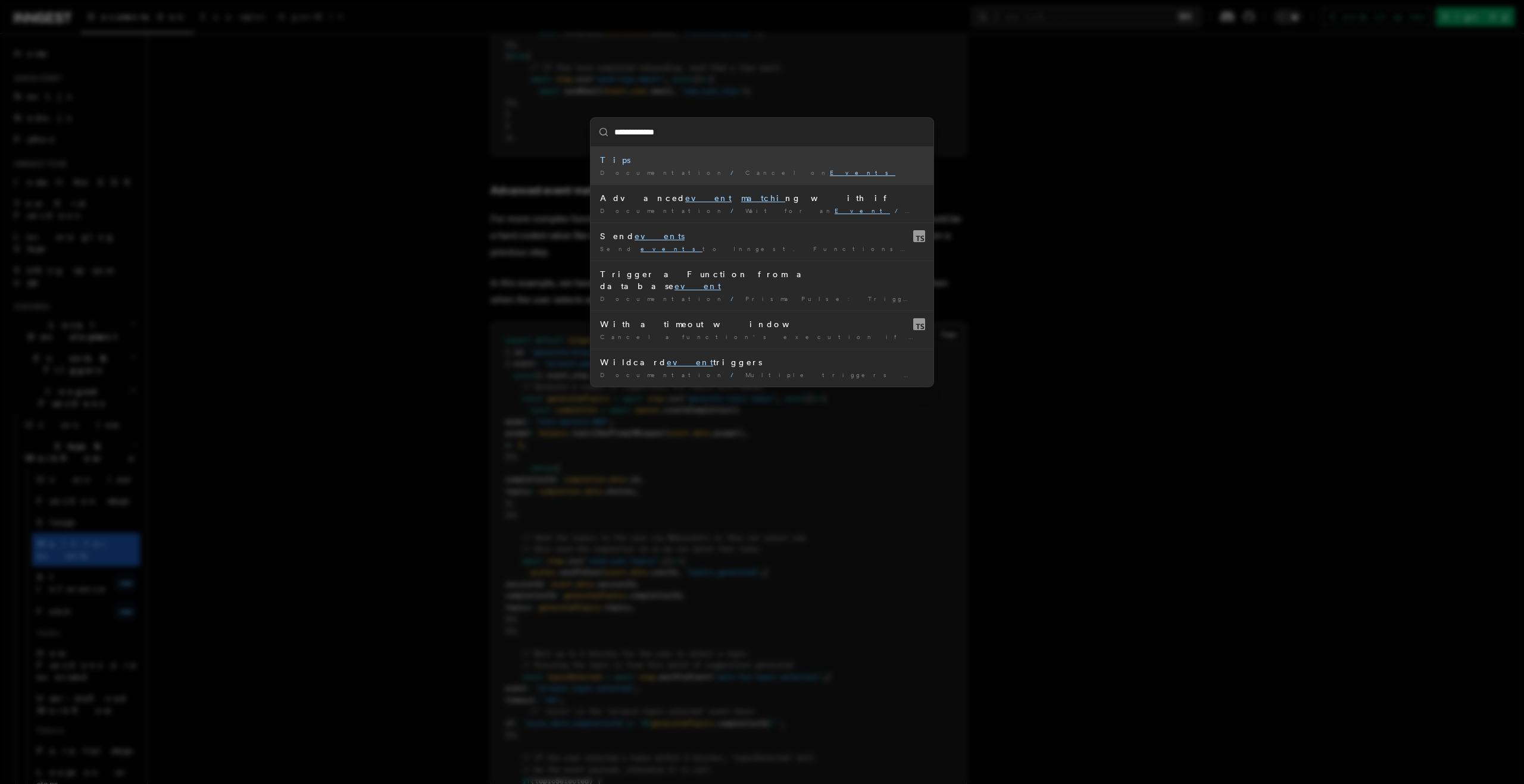
type input "**********"
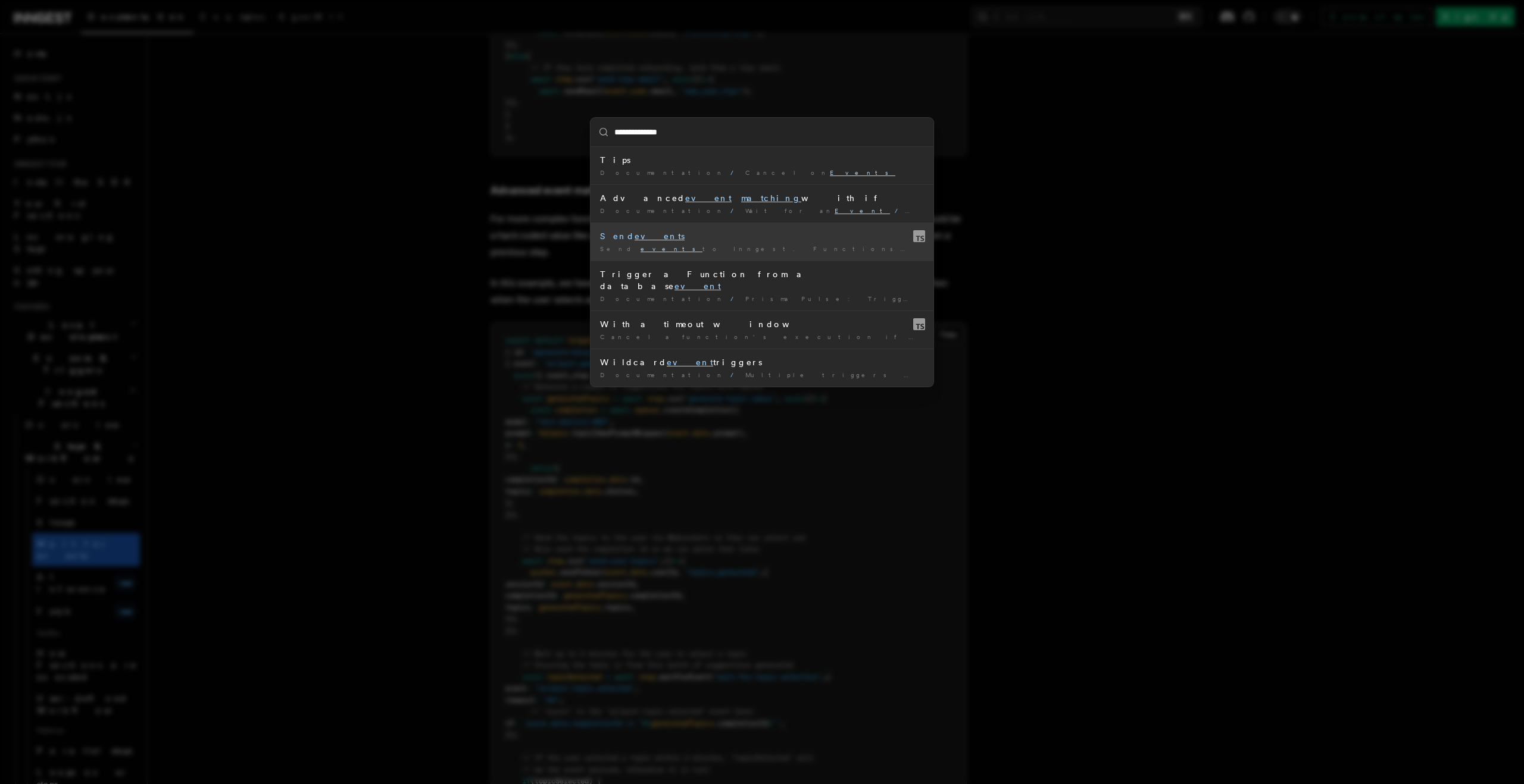
click at [621, 236] on div "Send events" at bounding box center [762, 237] width 324 height 12
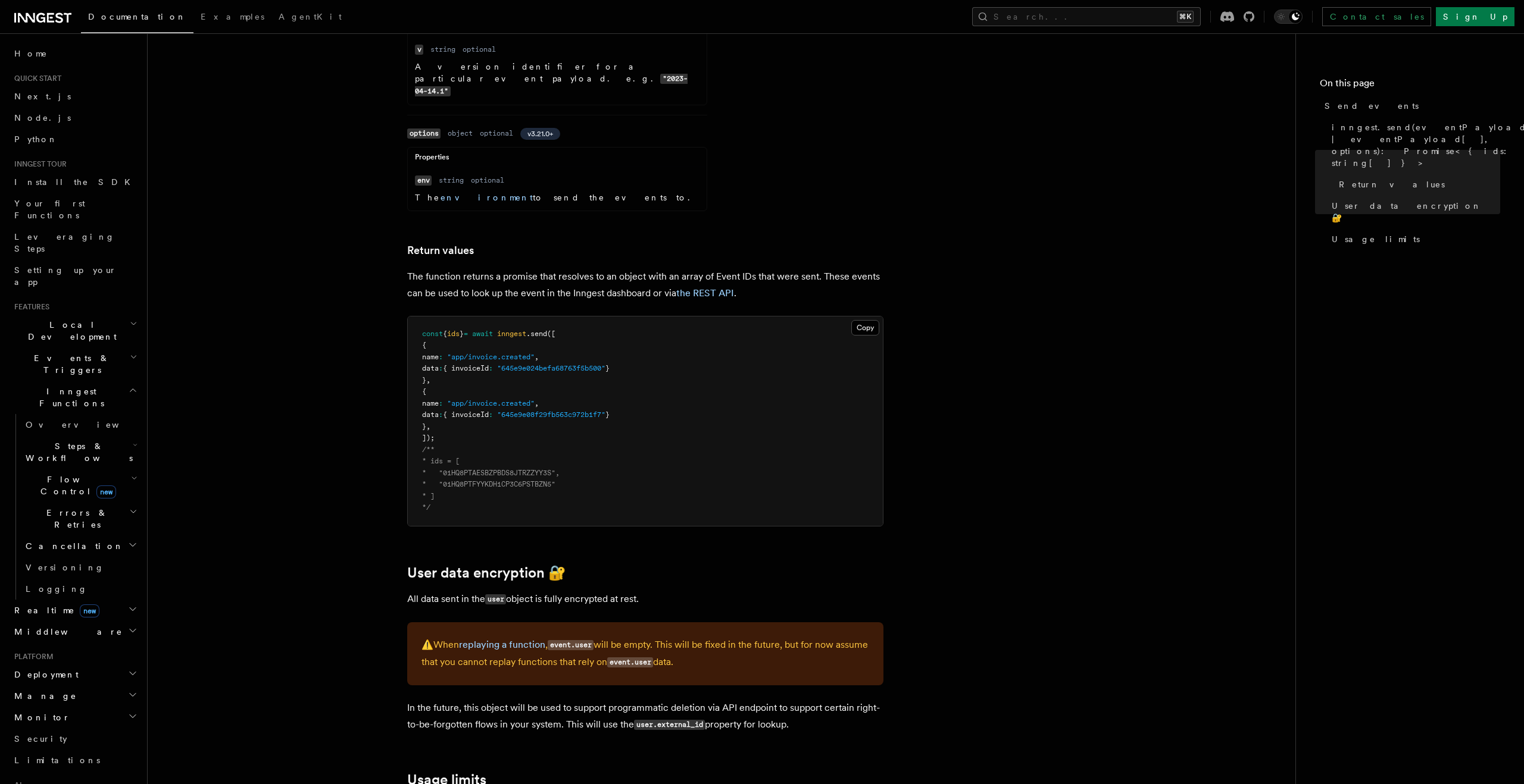
scroll to position [1206, 0]
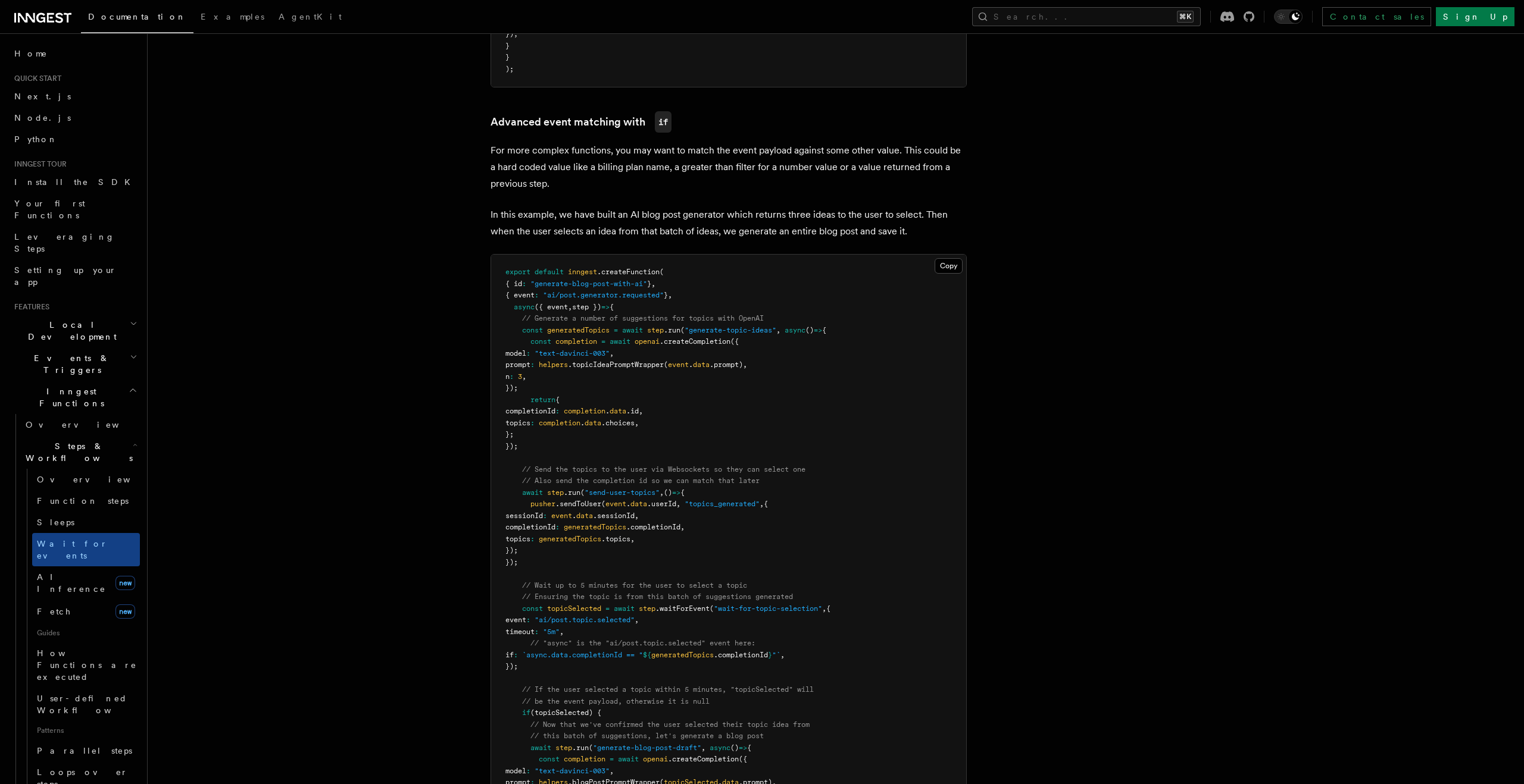
scroll to position [1053, 0]
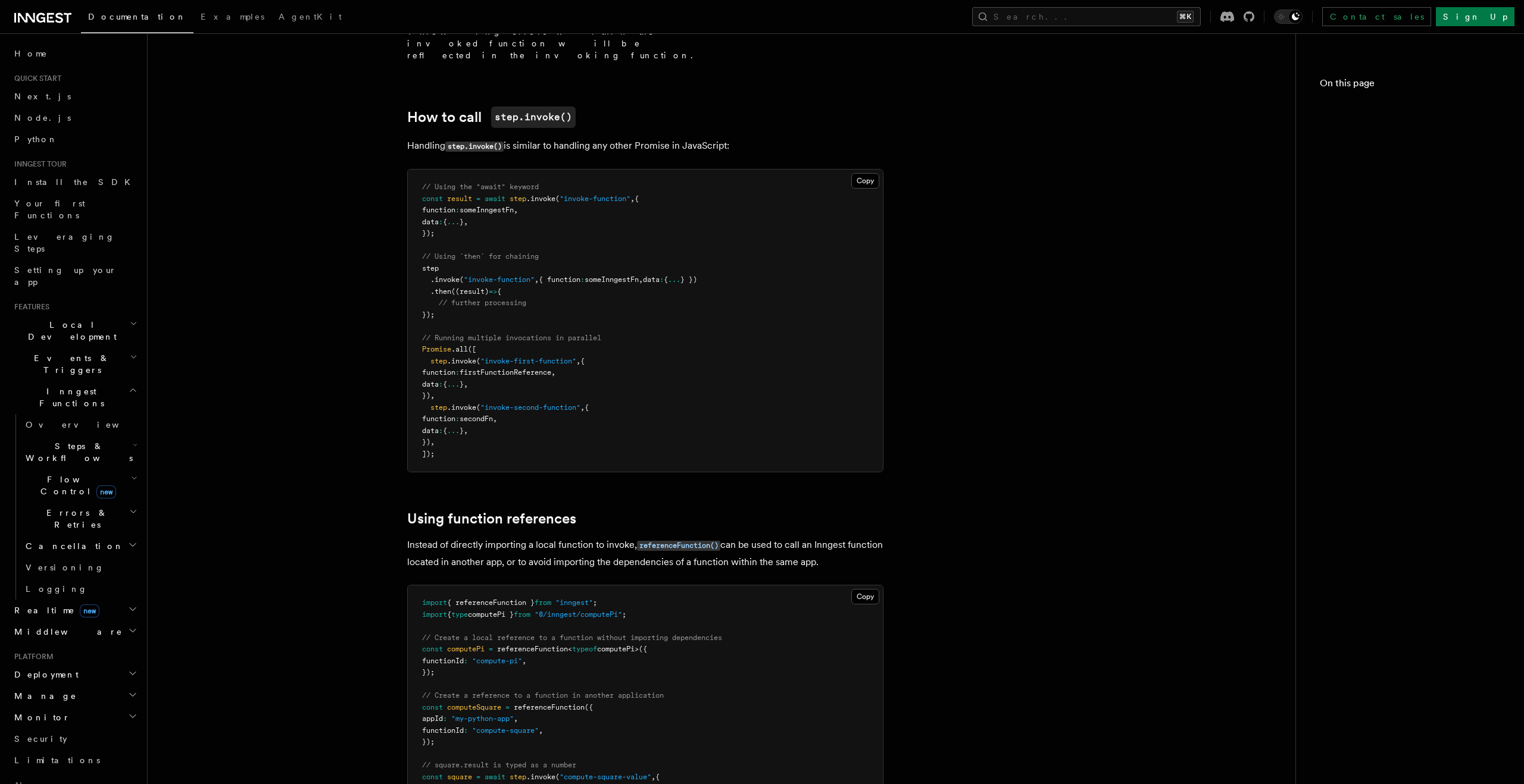
scroll to position [1753, 0]
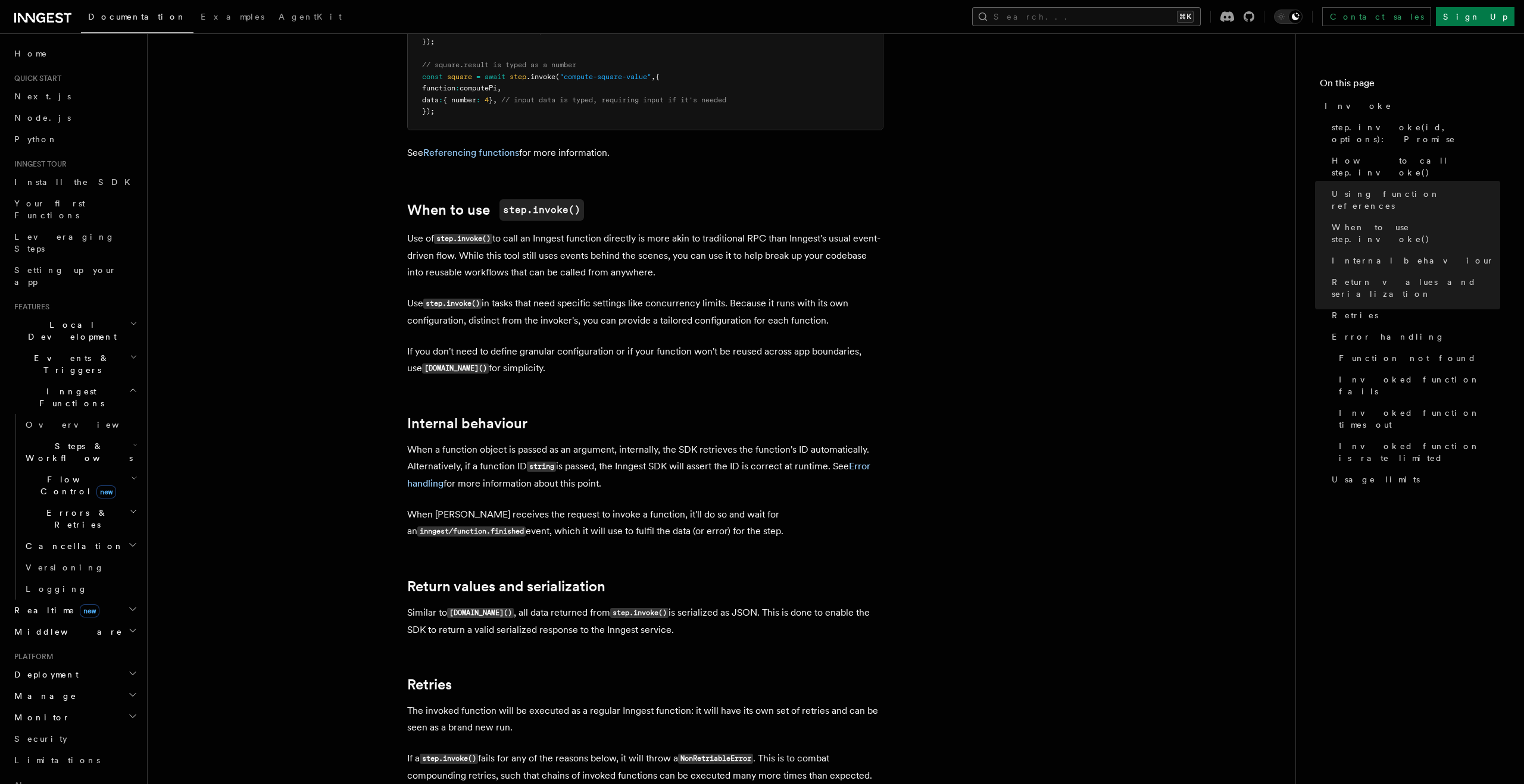
click at [1140, 14] on button "Search... ⌘K" at bounding box center [1086, 16] width 228 height 19
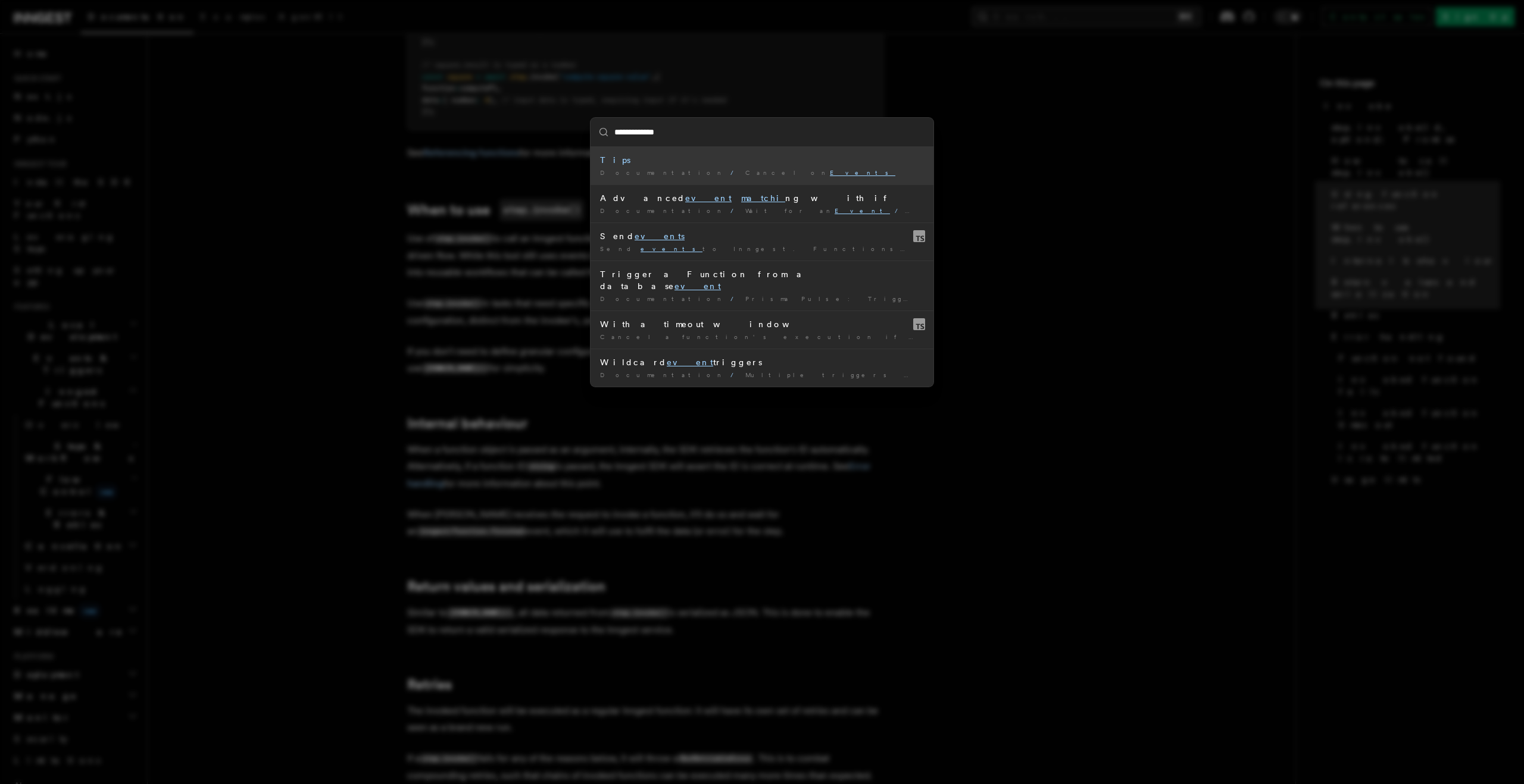
type input "**********"
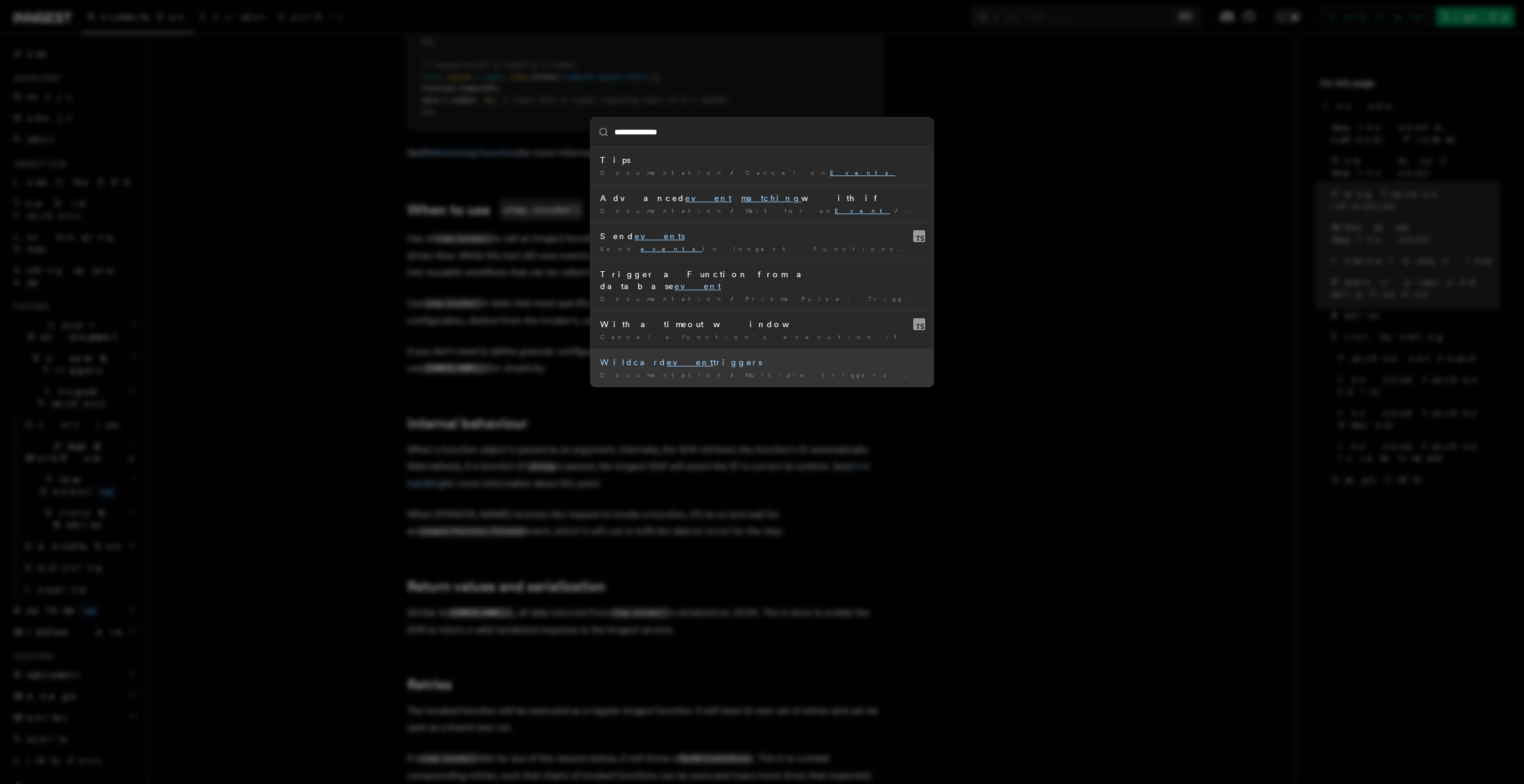
click at [612, 372] on span "Documentation" at bounding box center [663, 375] width 126 height 7
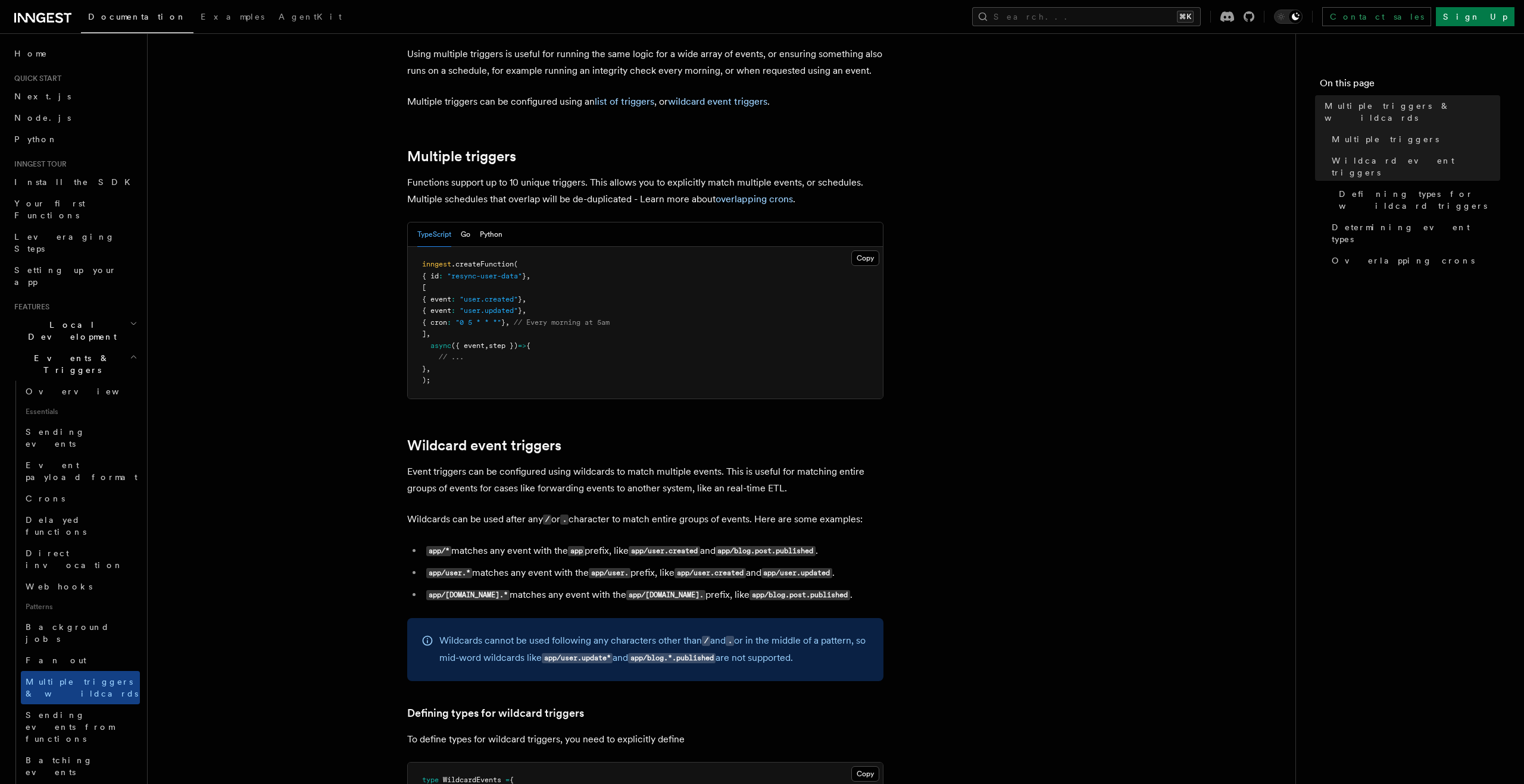
scroll to position [89, 0]
